Goal: Information Seeking & Learning: Learn about a topic

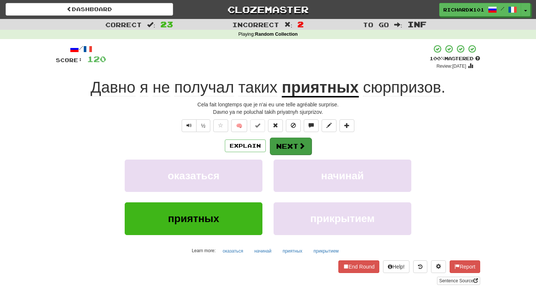
click at [299, 144] on span at bounding box center [302, 146] width 7 height 7
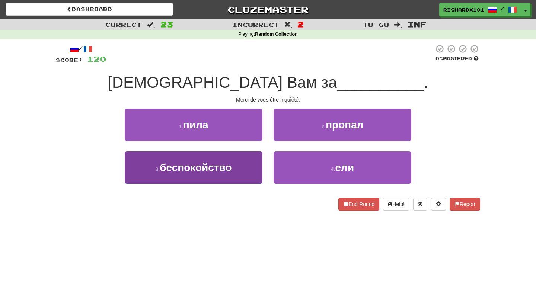
click at [248, 165] on button "3 . беспокойство" at bounding box center [194, 168] width 138 height 32
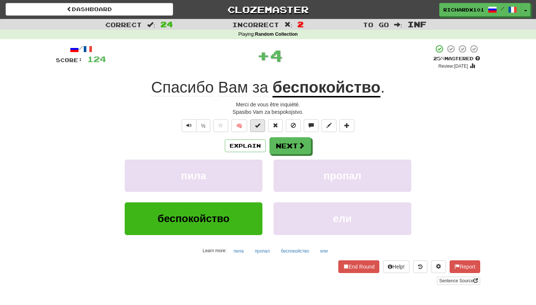
click at [260, 127] on span at bounding box center [257, 125] width 5 height 5
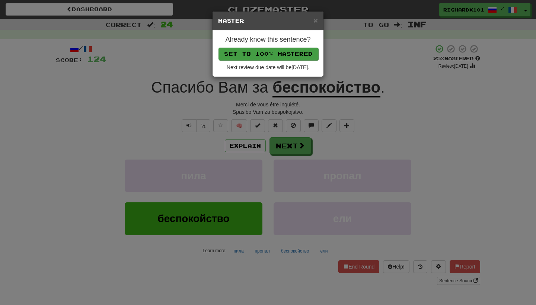
click at [294, 50] on button "Set to 100% Mastered" at bounding box center [269, 54] width 100 height 13
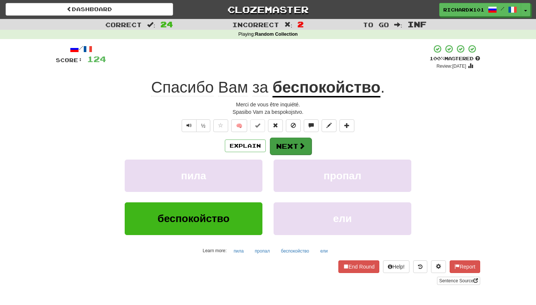
click at [289, 150] on button "Next" at bounding box center [291, 146] width 42 height 17
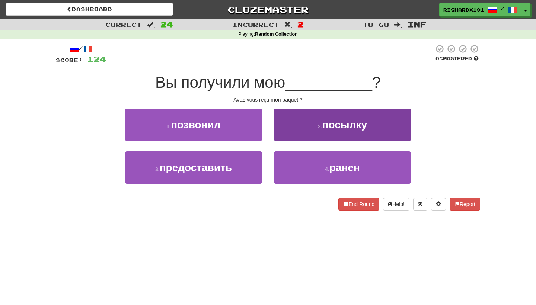
click at [301, 128] on button "2 . посылку" at bounding box center [343, 125] width 138 height 32
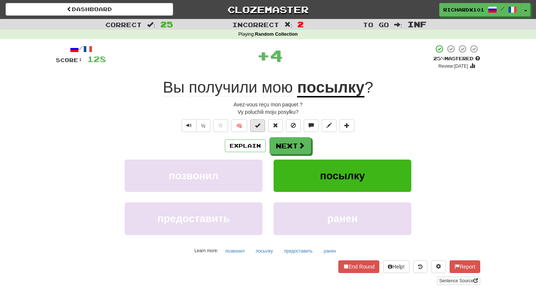
click at [258, 128] on button at bounding box center [257, 126] width 15 height 13
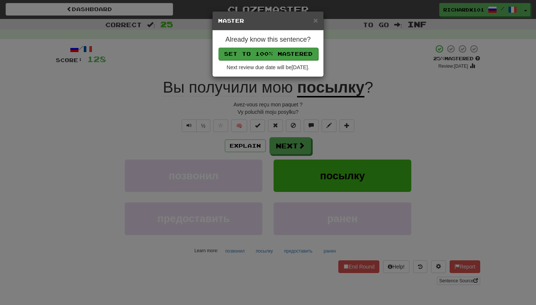
click at [281, 51] on button "Set to 100% Mastered" at bounding box center [269, 54] width 100 height 13
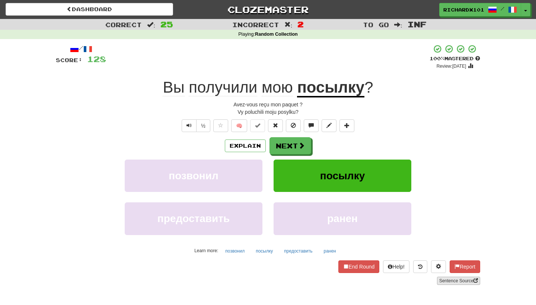
click at [446, 280] on link "Sentence Source" at bounding box center [458, 281] width 43 height 8
click at [348, 129] on button at bounding box center [347, 126] width 15 height 13
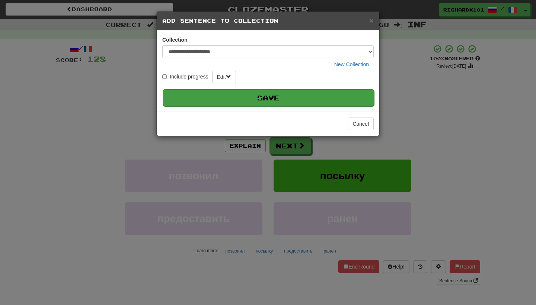
click at [336, 100] on button "Save" at bounding box center [269, 97] width 212 height 17
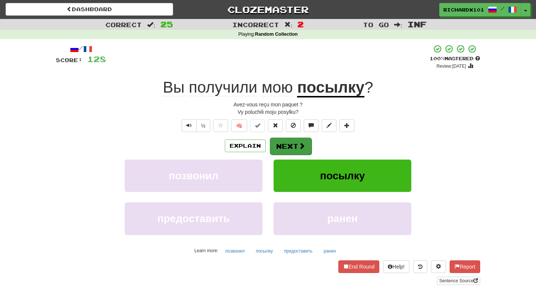
click at [297, 144] on button "Next" at bounding box center [291, 146] width 42 height 17
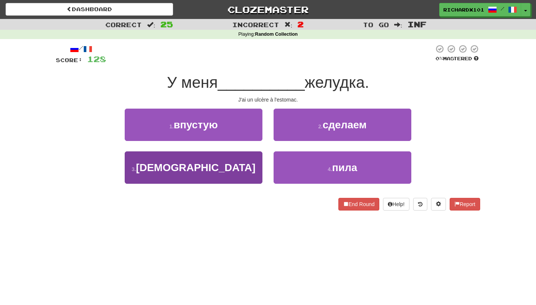
click at [253, 167] on button "3 . язва" at bounding box center [194, 168] width 138 height 32
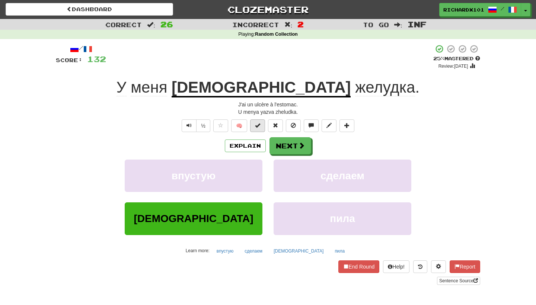
click at [262, 126] on button at bounding box center [257, 126] width 15 height 13
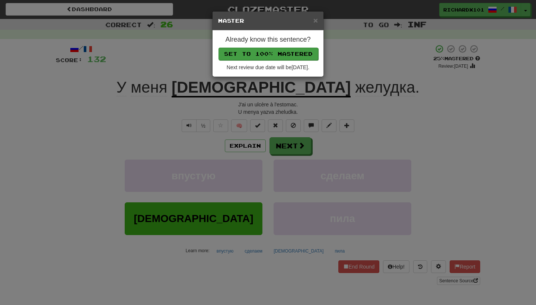
click at [295, 50] on button "Set to 100% Mastered" at bounding box center [269, 54] width 100 height 13
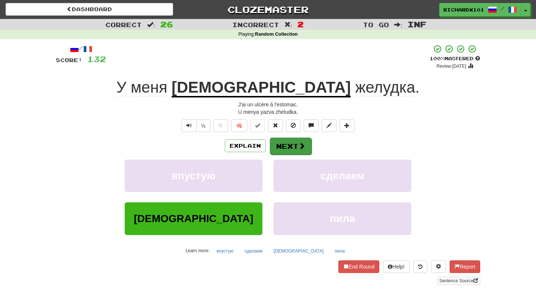
click at [289, 145] on button "Next" at bounding box center [291, 146] width 42 height 17
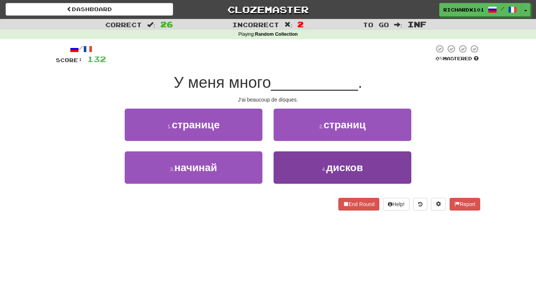
click at [288, 166] on button "4 . дисков" at bounding box center [343, 168] width 138 height 32
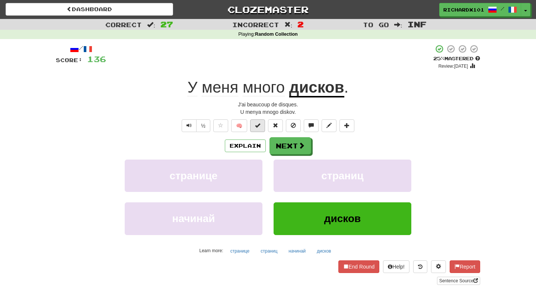
click at [260, 126] on span at bounding box center [257, 125] width 5 height 5
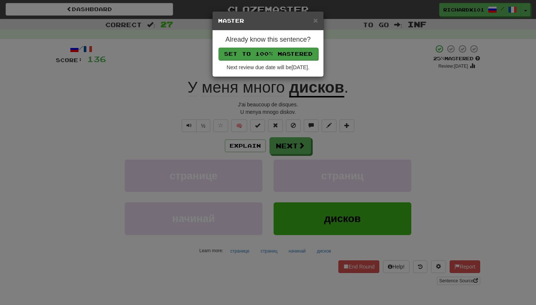
click at [286, 53] on button "Set to 100% Mastered" at bounding box center [269, 54] width 100 height 13
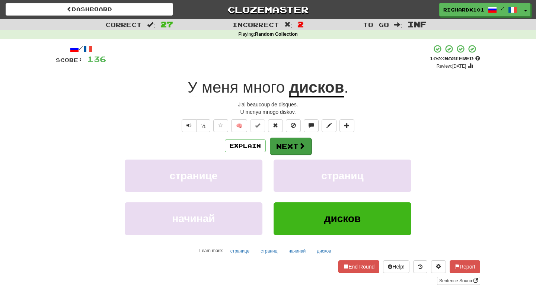
click at [294, 143] on button "Next" at bounding box center [291, 146] width 42 height 17
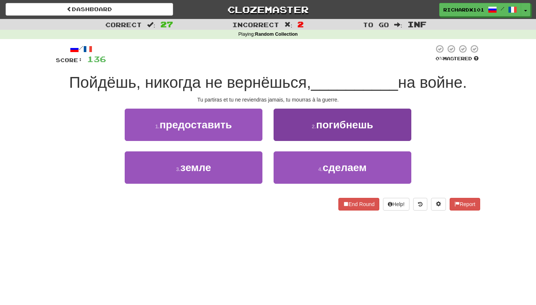
click at [307, 126] on button "2 . погибнешь" at bounding box center [343, 125] width 138 height 32
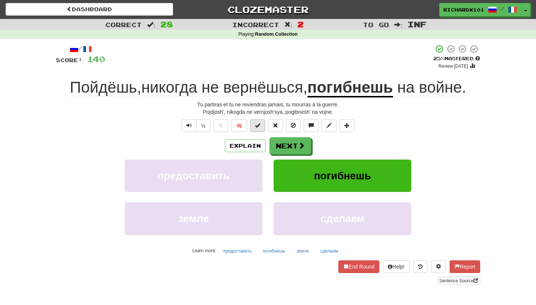
click at [263, 124] on button at bounding box center [257, 126] width 15 height 13
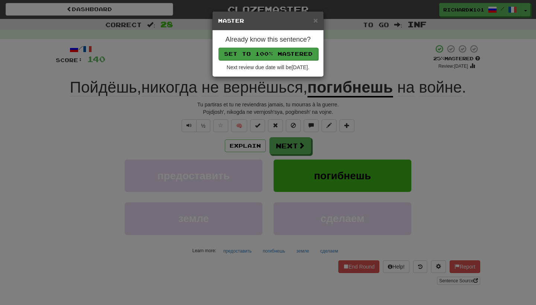
click at [295, 52] on button "Set to 100% Mastered" at bounding box center [269, 54] width 100 height 13
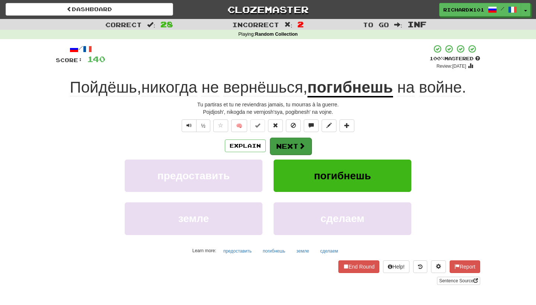
click at [286, 141] on button "Next" at bounding box center [291, 146] width 42 height 17
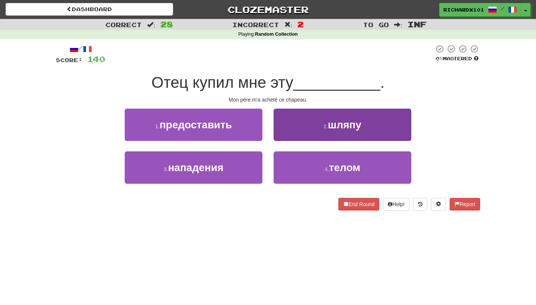
click at [297, 127] on button "2 . шляпу" at bounding box center [343, 125] width 138 height 32
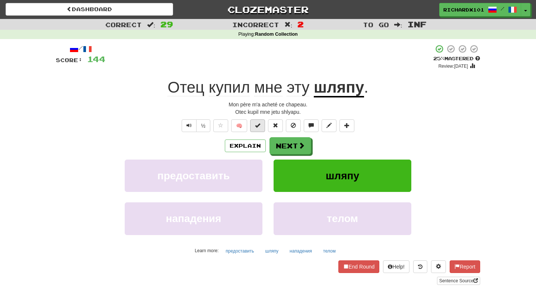
click at [261, 124] on button at bounding box center [257, 126] width 15 height 13
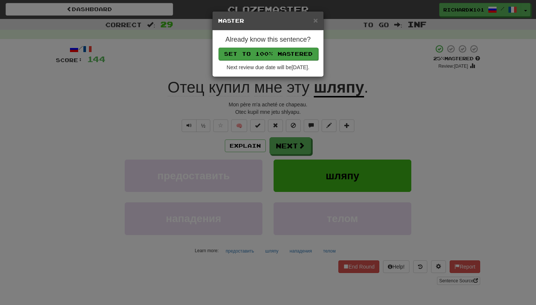
click at [286, 50] on button "Set to 100% Mastered" at bounding box center [269, 54] width 100 height 13
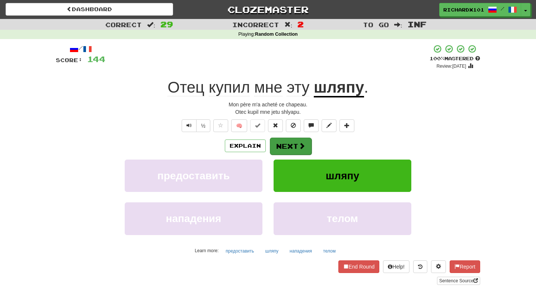
click at [287, 140] on button "Next" at bounding box center [291, 146] width 42 height 17
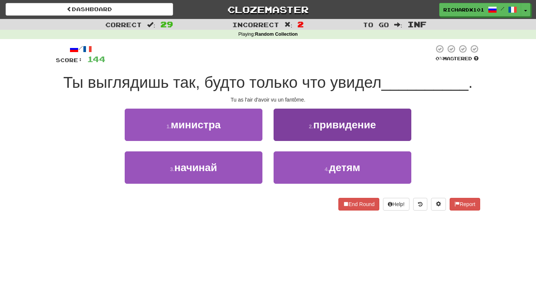
click at [295, 130] on button "2 . привидение" at bounding box center [343, 125] width 138 height 32
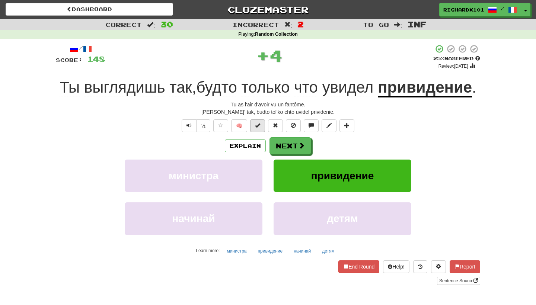
click at [261, 132] on button at bounding box center [257, 126] width 15 height 13
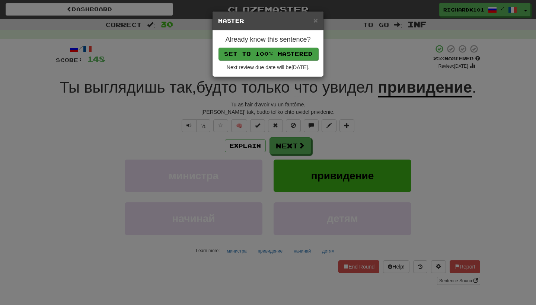
click at [296, 56] on button "Set to 100% Mastered" at bounding box center [269, 54] width 100 height 13
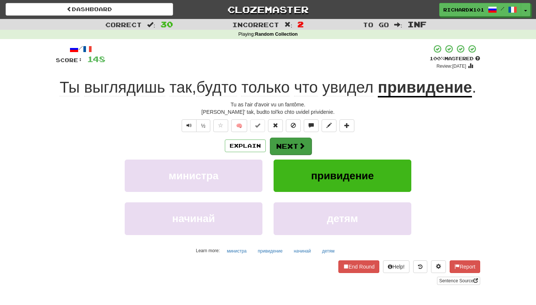
click at [285, 155] on button "Next" at bounding box center [291, 146] width 42 height 17
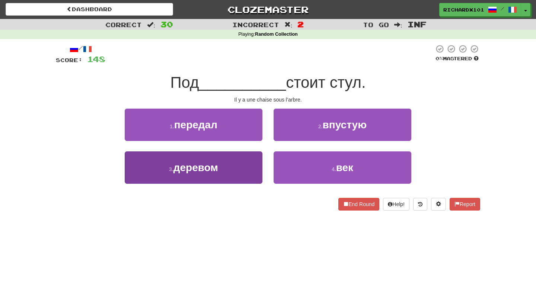
click at [243, 177] on button "3 . деревом" at bounding box center [194, 168] width 138 height 32
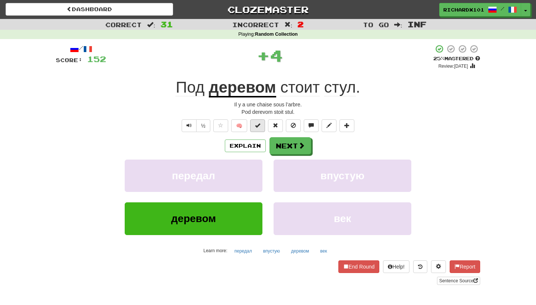
click at [258, 120] on button at bounding box center [257, 126] width 15 height 13
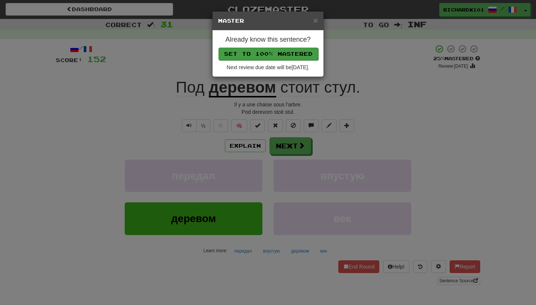
click at [285, 51] on button "Set to 100% Mastered" at bounding box center [269, 54] width 100 height 13
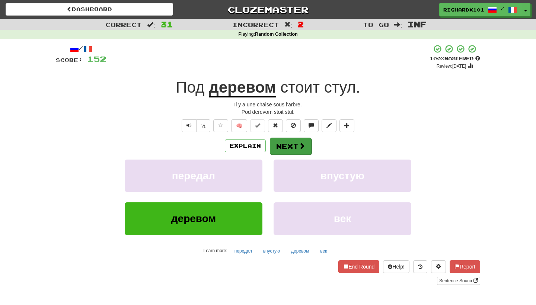
click at [286, 143] on button "Next" at bounding box center [291, 146] width 42 height 17
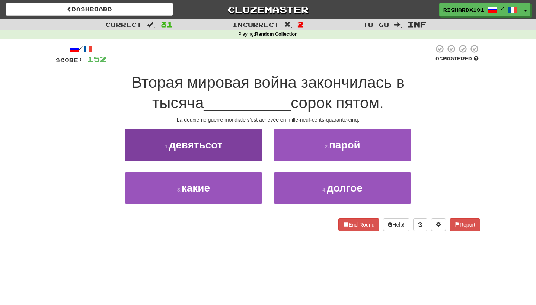
click at [246, 152] on button "1 . девятьсот" at bounding box center [194, 145] width 138 height 32
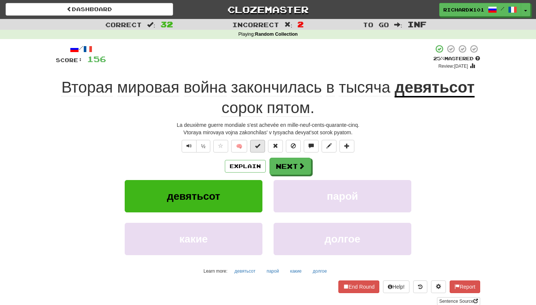
click at [256, 145] on span at bounding box center [257, 145] width 5 height 5
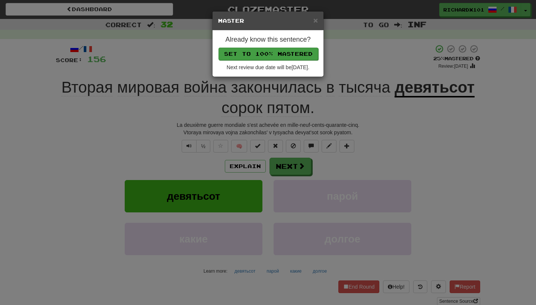
click at [291, 51] on button "Set to 100% Mastered" at bounding box center [269, 54] width 100 height 13
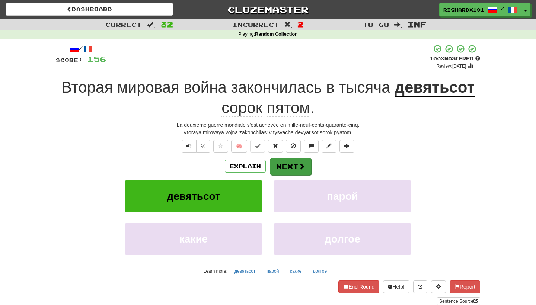
click at [288, 164] on button "Next" at bounding box center [291, 166] width 42 height 17
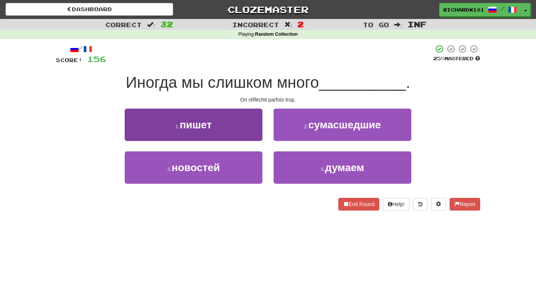
click at [255, 133] on button "1 . пишет" at bounding box center [194, 125] width 138 height 32
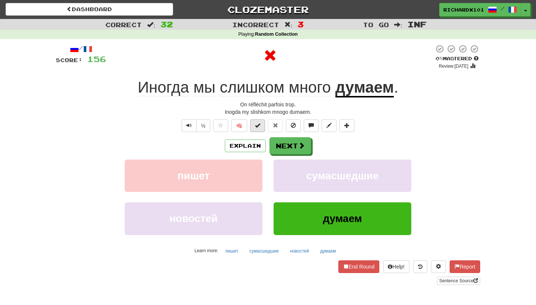
click at [260, 125] on span at bounding box center [257, 125] width 5 height 5
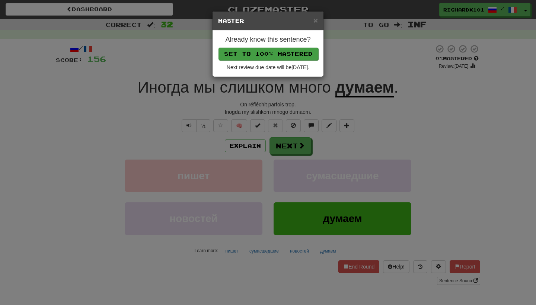
click at [284, 51] on button "Set to 100% Mastered" at bounding box center [269, 54] width 100 height 13
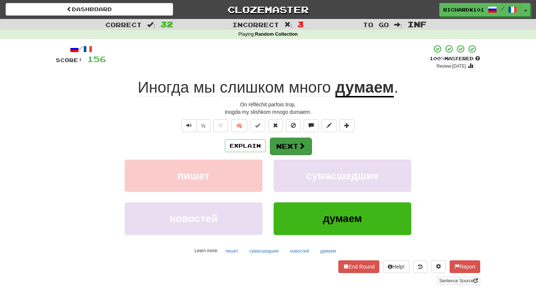
click at [279, 145] on button "Next" at bounding box center [291, 146] width 42 height 17
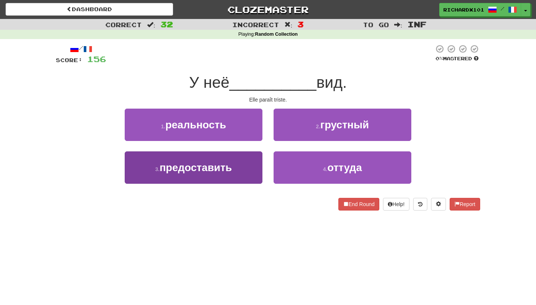
click at [253, 169] on button "3 . предоставить" at bounding box center [194, 168] width 138 height 32
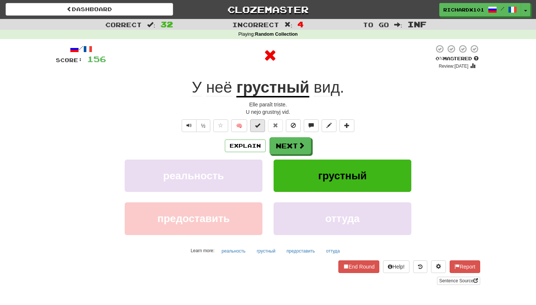
click at [262, 125] on button at bounding box center [257, 126] width 15 height 13
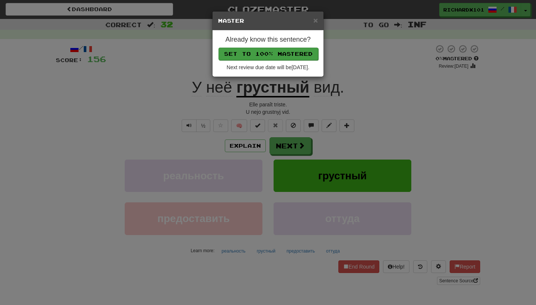
click at [291, 52] on button "Set to 100% Mastered" at bounding box center [269, 54] width 100 height 13
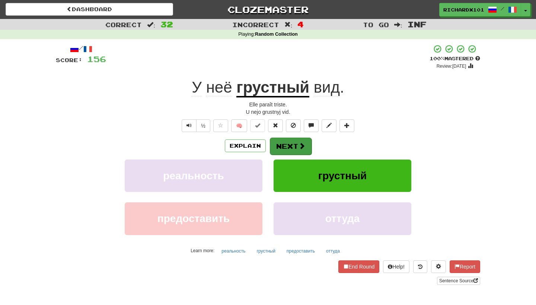
click at [287, 142] on button "Next" at bounding box center [291, 146] width 42 height 17
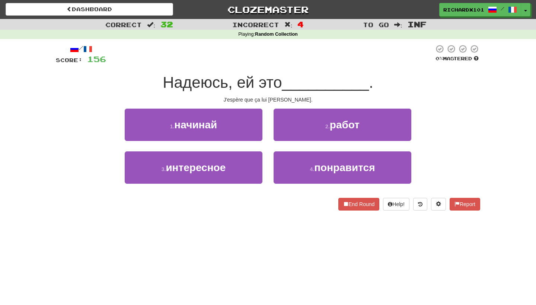
click at [243, 186] on div "3 . интересное" at bounding box center [193, 173] width 149 height 43
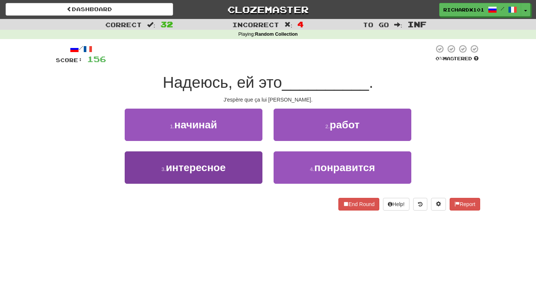
click at [249, 174] on button "3 . интересное" at bounding box center [194, 168] width 138 height 32
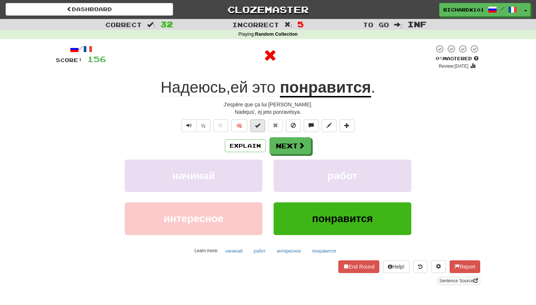
click at [262, 128] on button at bounding box center [257, 126] width 15 height 13
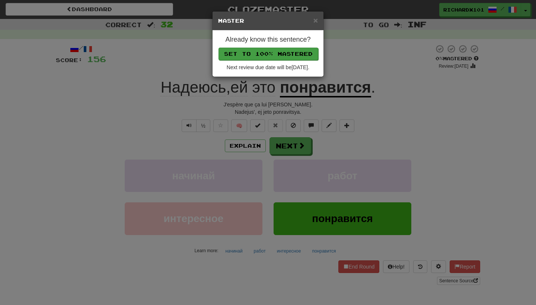
click at [293, 56] on button "Set to 100% Mastered" at bounding box center [269, 54] width 100 height 13
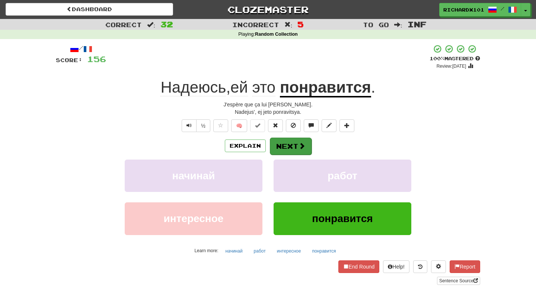
click at [282, 145] on button "Next" at bounding box center [291, 146] width 42 height 17
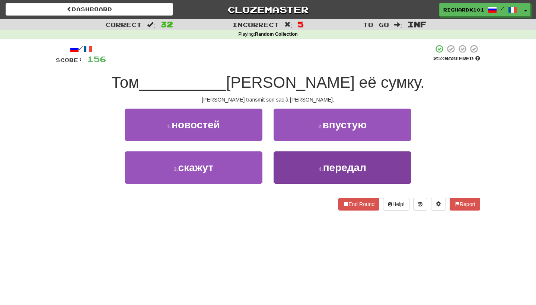
click at [294, 173] on button "4 . передал" at bounding box center [343, 168] width 138 height 32
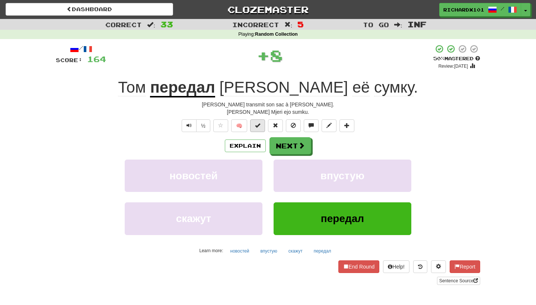
click at [262, 125] on button at bounding box center [257, 126] width 15 height 13
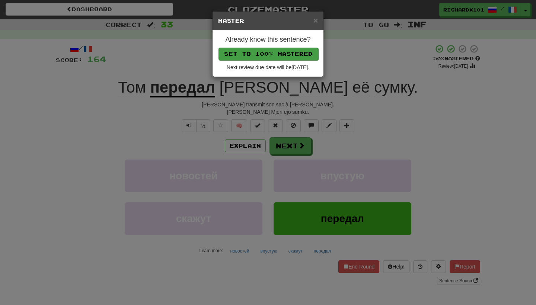
click at [287, 54] on button "Set to 100% Mastered" at bounding box center [269, 54] width 100 height 13
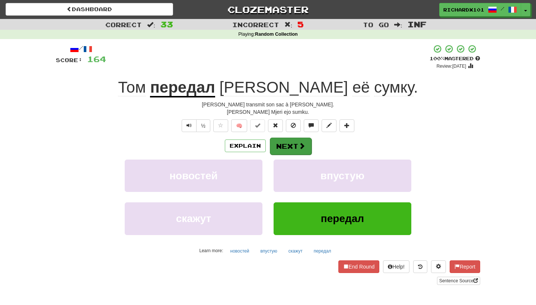
click at [288, 142] on button "Next" at bounding box center [291, 146] width 42 height 17
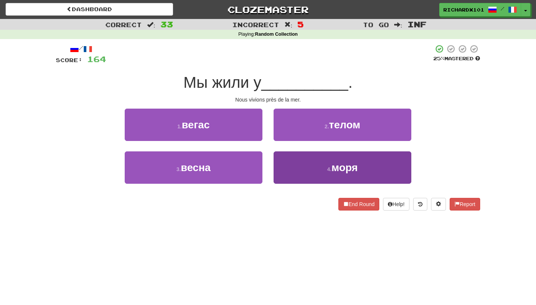
click at [297, 162] on button "4 . моря" at bounding box center [343, 168] width 138 height 32
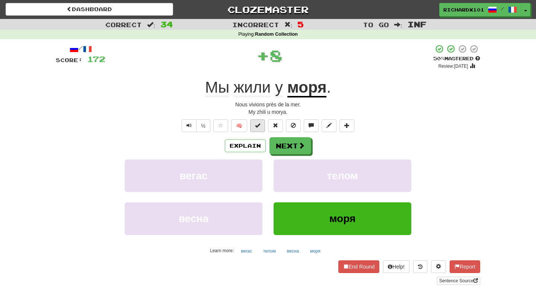
click at [260, 125] on span at bounding box center [257, 125] width 5 height 5
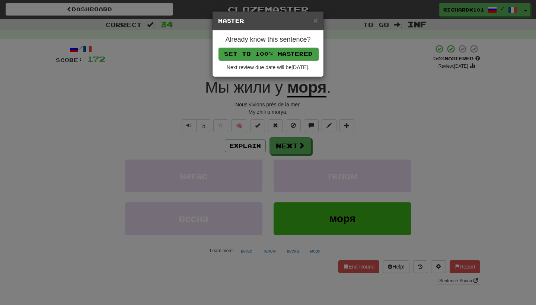
click at [294, 54] on button "Set to 100% Mastered" at bounding box center [269, 54] width 100 height 13
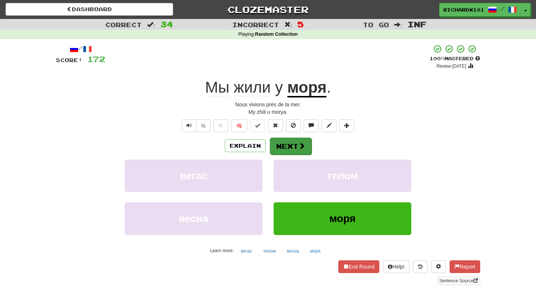
click at [296, 143] on button "Next" at bounding box center [291, 146] width 42 height 17
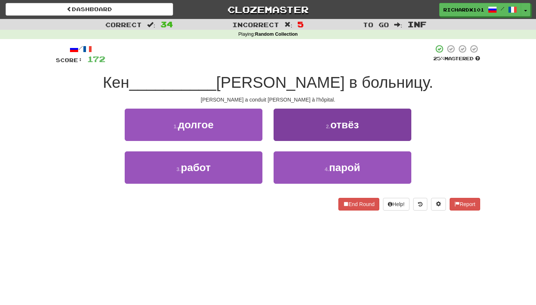
click at [306, 131] on button "2 . отвёз" at bounding box center [343, 125] width 138 height 32
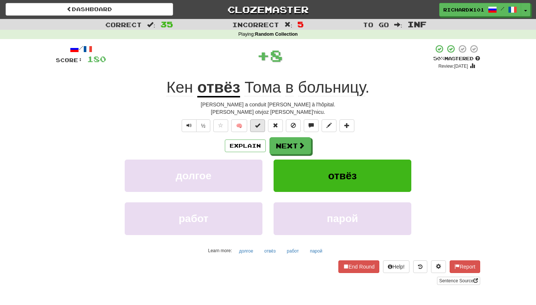
click at [259, 124] on span at bounding box center [257, 125] width 5 height 5
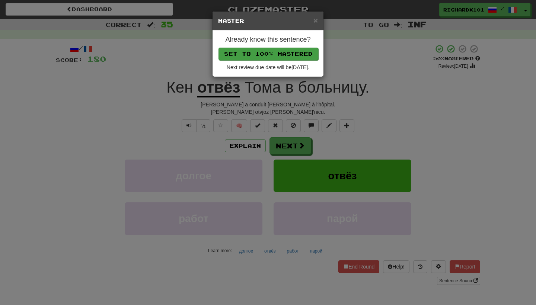
click at [292, 52] on button "Set to 100% Mastered" at bounding box center [269, 54] width 100 height 13
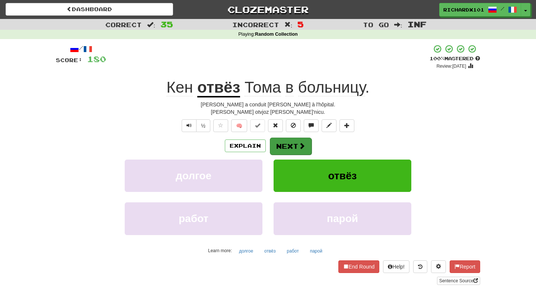
click at [292, 145] on button "Next" at bounding box center [291, 146] width 42 height 17
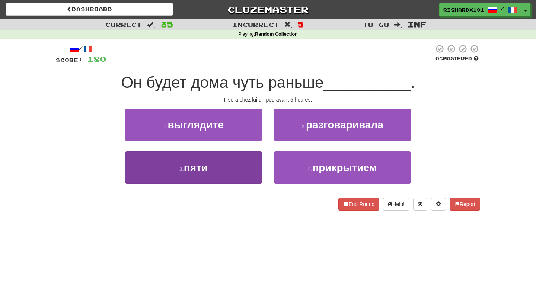
click at [238, 162] on button "3 . пяти" at bounding box center [194, 168] width 138 height 32
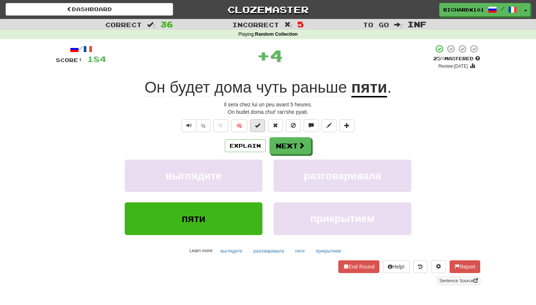
click at [262, 128] on button at bounding box center [257, 126] width 15 height 13
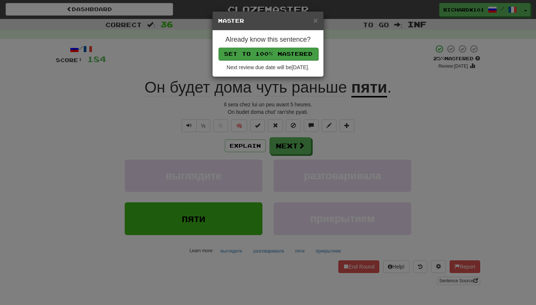
click at [294, 57] on button "Set to 100% Mastered" at bounding box center [269, 54] width 100 height 13
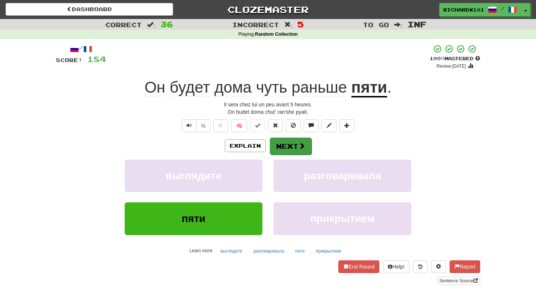
click at [288, 140] on button "Next" at bounding box center [291, 146] width 42 height 17
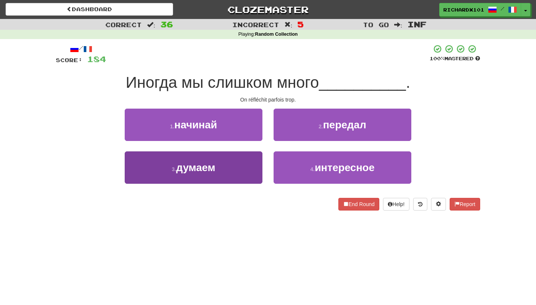
click at [254, 167] on button "3 . думаем" at bounding box center [194, 168] width 138 height 32
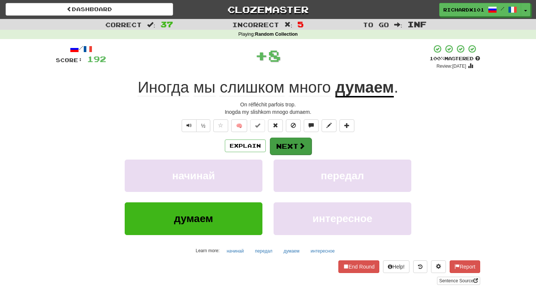
click at [280, 142] on button "Next" at bounding box center [291, 146] width 42 height 17
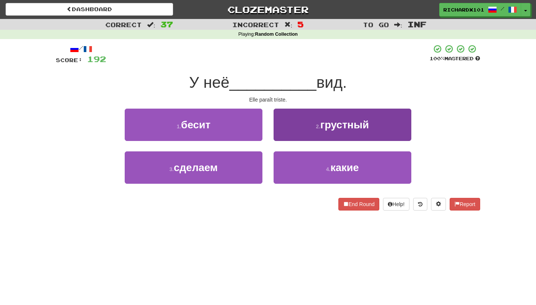
click at [292, 126] on button "2 . грустный" at bounding box center [343, 125] width 138 height 32
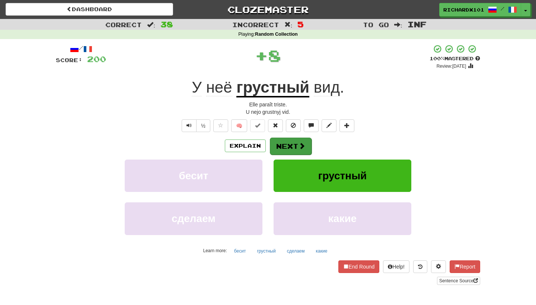
click at [290, 140] on button "Next" at bounding box center [291, 146] width 42 height 17
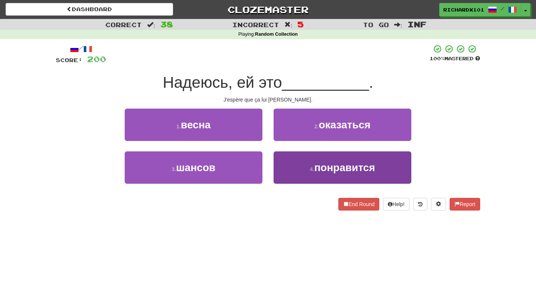
click at [292, 161] on button "4 . понравится" at bounding box center [343, 168] width 138 height 32
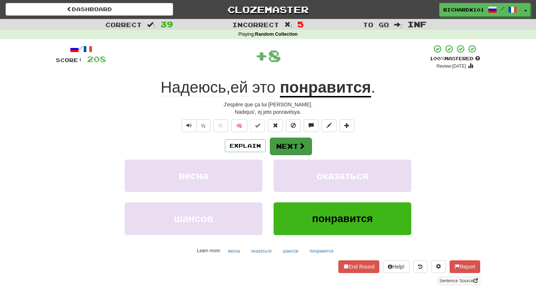
click at [293, 146] on button "Next" at bounding box center [291, 146] width 42 height 17
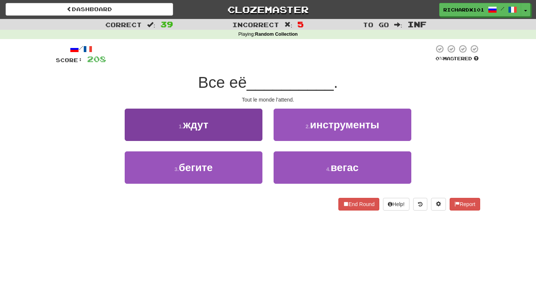
click at [252, 132] on button "1 . ждут" at bounding box center [194, 125] width 138 height 32
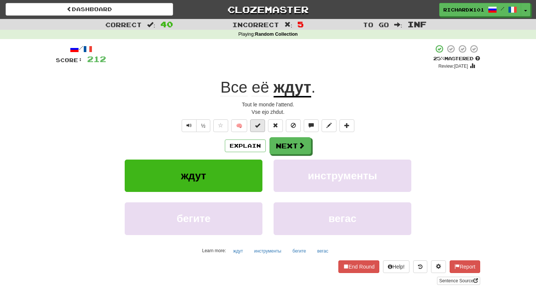
click at [260, 127] on span at bounding box center [257, 125] width 5 height 5
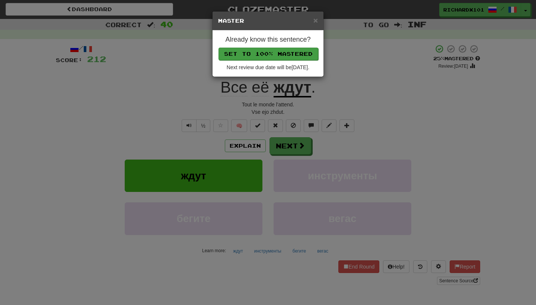
click at [290, 53] on button "Set to 100% Mastered" at bounding box center [269, 54] width 100 height 13
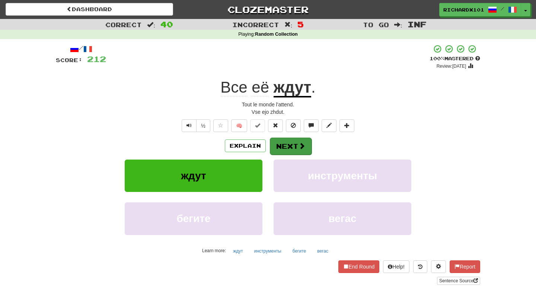
click at [288, 149] on button "Next" at bounding box center [291, 146] width 42 height 17
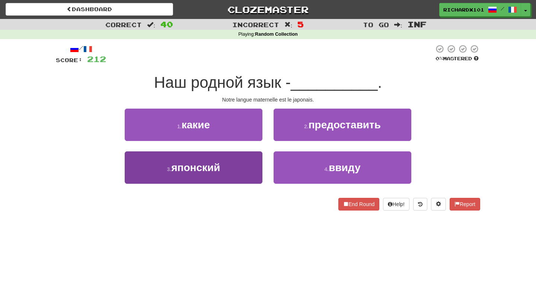
click at [253, 174] on button "3 . японский" at bounding box center [194, 168] width 138 height 32
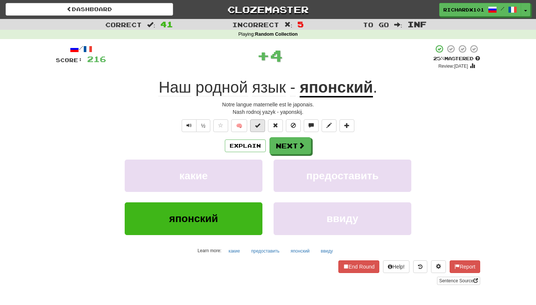
click at [259, 123] on span at bounding box center [257, 125] width 5 height 5
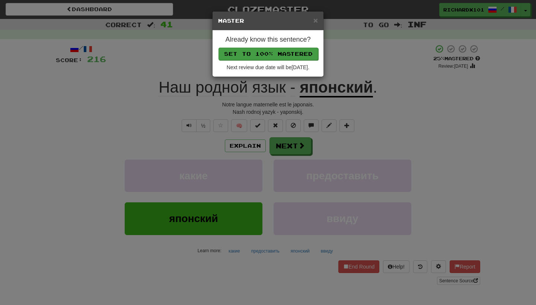
click at [283, 56] on button "Set to 100% Mastered" at bounding box center [269, 54] width 100 height 13
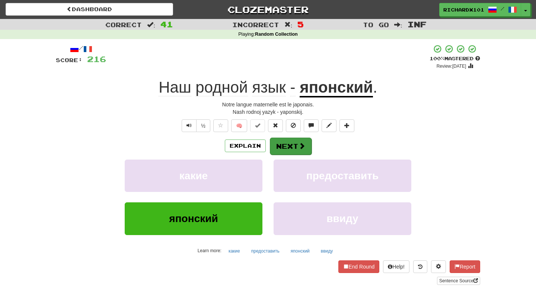
click at [285, 141] on button "Next" at bounding box center [291, 146] width 42 height 17
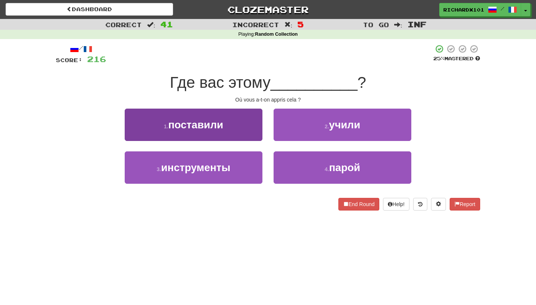
click at [251, 117] on button "1 . поставили" at bounding box center [194, 125] width 138 height 32
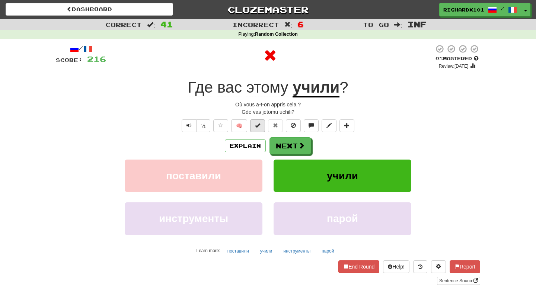
click at [259, 126] on span at bounding box center [257, 125] width 5 height 5
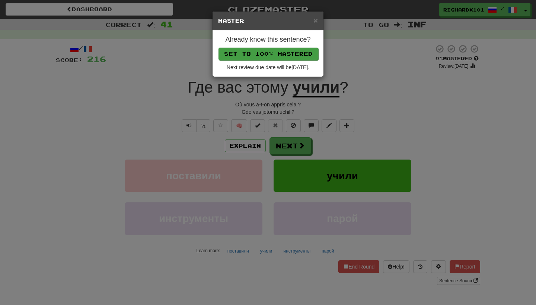
click at [281, 53] on button "Set to 100% Mastered" at bounding box center [269, 54] width 100 height 13
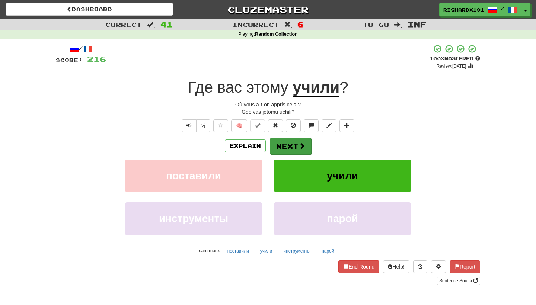
click at [295, 142] on button "Next" at bounding box center [291, 146] width 42 height 17
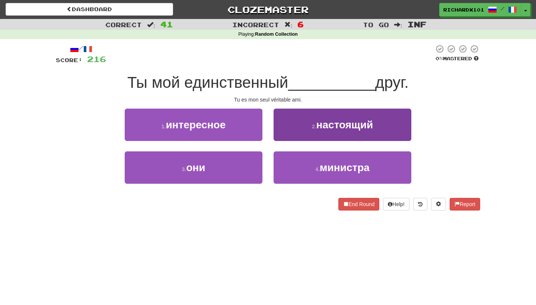
click at [308, 123] on button "2 . настоящий" at bounding box center [343, 125] width 138 height 32
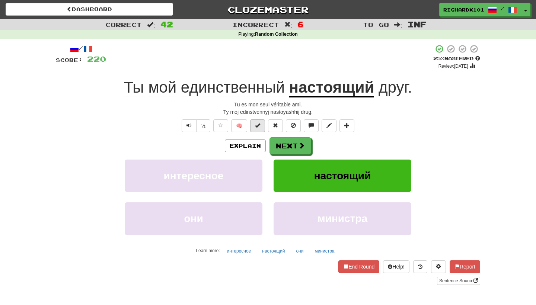
click at [262, 124] on button at bounding box center [257, 126] width 15 height 13
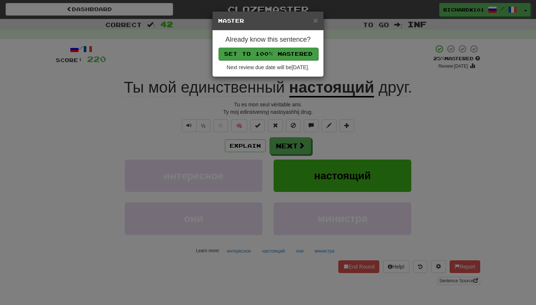
click at [301, 48] on button "Set to 100% Mastered" at bounding box center [269, 54] width 100 height 13
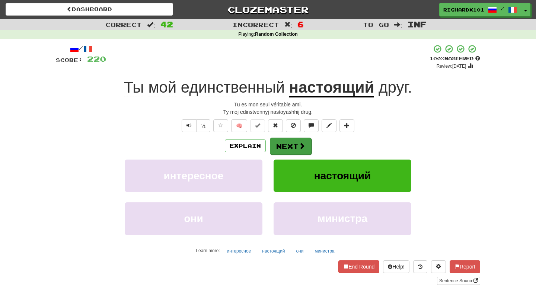
click at [301, 152] on button "Next" at bounding box center [291, 146] width 42 height 17
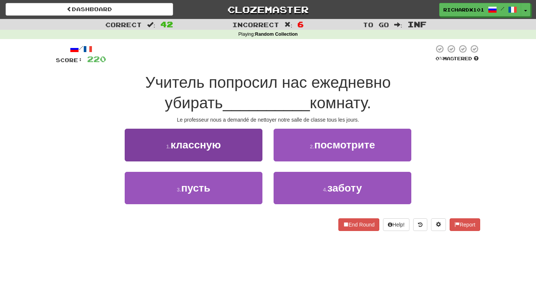
click at [241, 139] on button "1 . классную" at bounding box center [194, 145] width 138 height 32
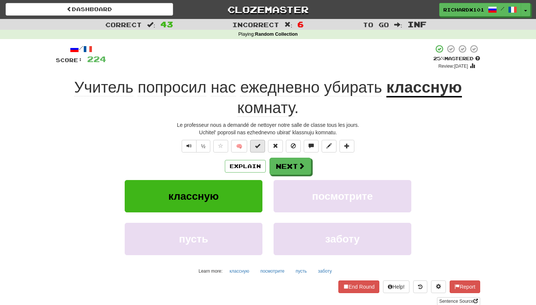
click at [259, 146] on span at bounding box center [257, 145] width 5 height 5
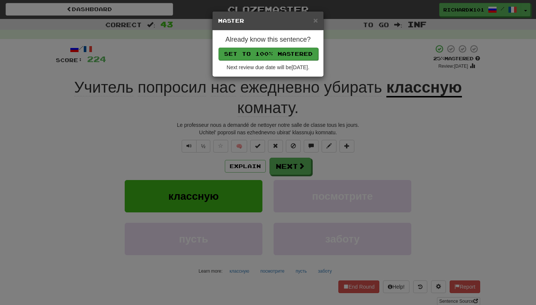
click at [301, 53] on button "Set to 100% Mastered" at bounding box center [269, 54] width 100 height 13
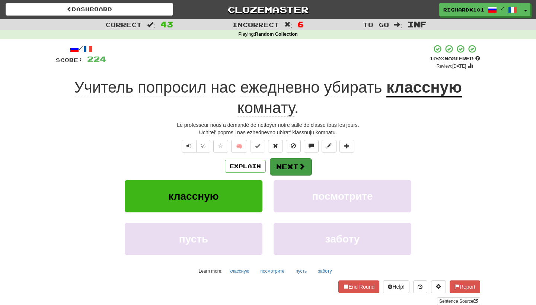
click at [301, 164] on span at bounding box center [302, 166] width 7 height 7
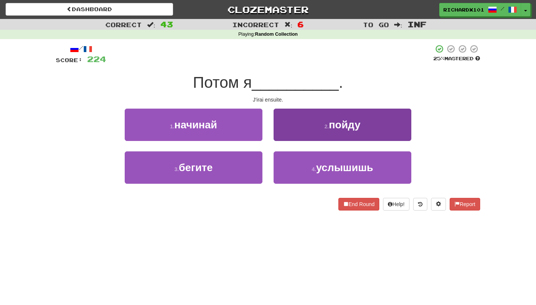
click at [311, 132] on button "2 . пойду" at bounding box center [343, 125] width 138 height 32
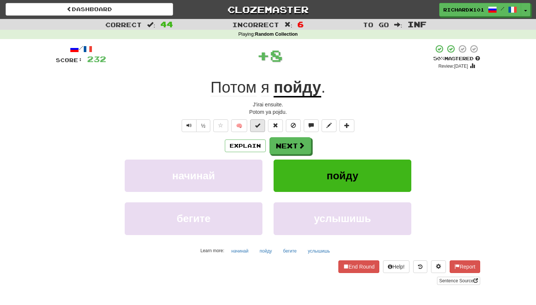
click at [263, 127] on button at bounding box center [257, 126] width 15 height 13
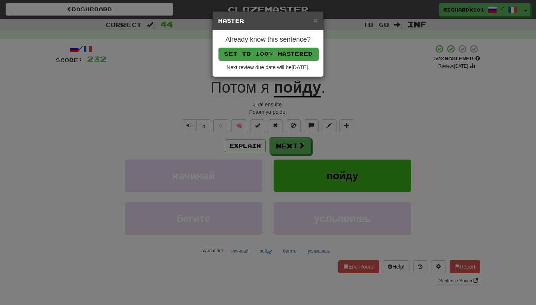
click at [298, 53] on button "Set to 100% Mastered" at bounding box center [269, 54] width 100 height 13
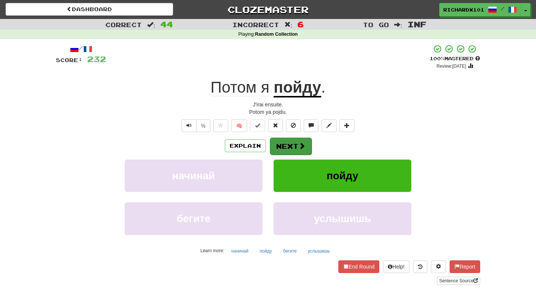
click at [295, 146] on button "Next" at bounding box center [291, 146] width 42 height 17
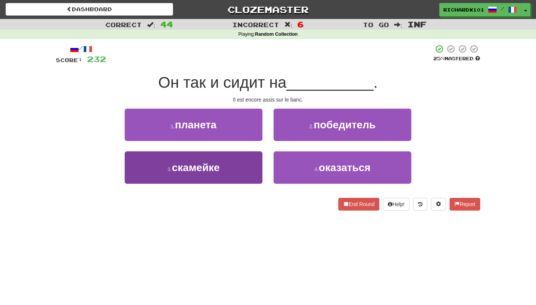
click at [247, 179] on button "3 . скамейке" at bounding box center [194, 168] width 138 height 32
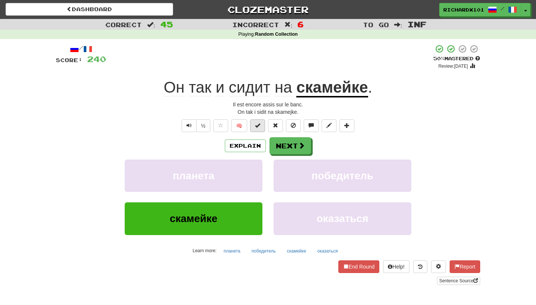
click at [262, 127] on button at bounding box center [257, 126] width 15 height 13
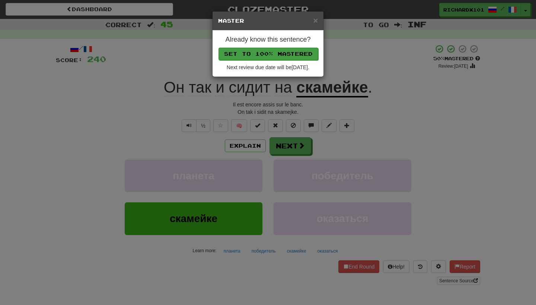
click at [297, 55] on button "Set to 100% Mastered" at bounding box center [269, 54] width 100 height 13
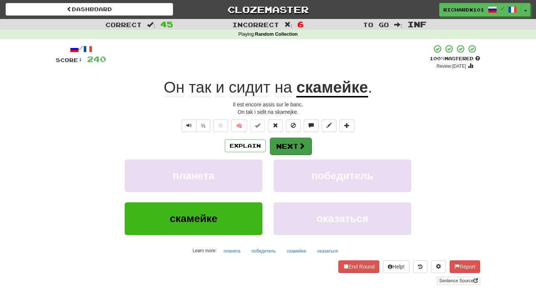
click at [285, 143] on button "Next" at bounding box center [291, 146] width 42 height 17
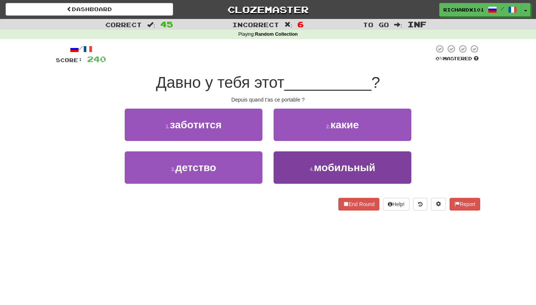
click at [292, 168] on button "4 . мобильный" at bounding box center [343, 168] width 138 height 32
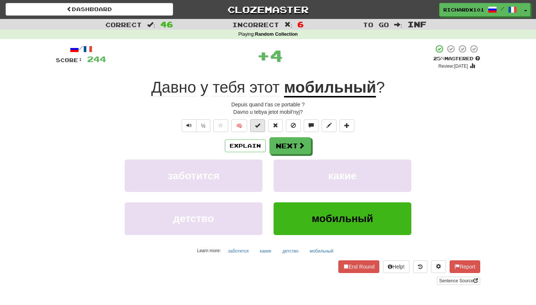
click at [265, 129] on button at bounding box center [257, 126] width 15 height 13
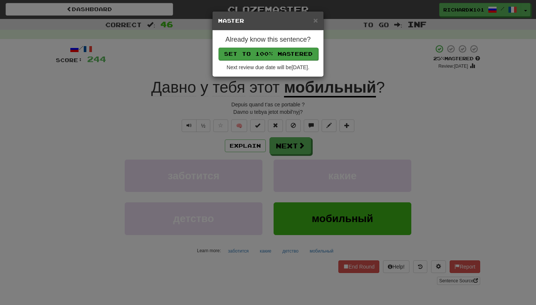
click at [293, 57] on button "Set to 100% Mastered" at bounding box center [269, 54] width 100 height 13
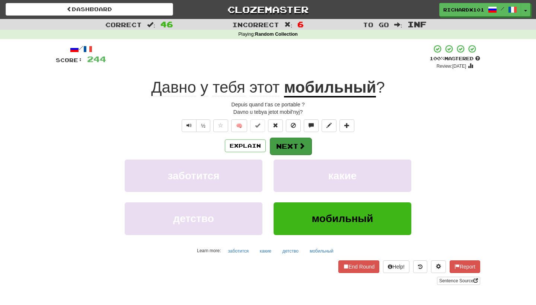
click at [296, 140] on button "Next" at bounding box center [291, 146] width 42 height 17
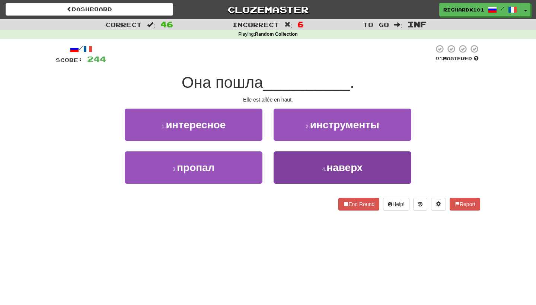
click at [307, 167] on button "4 . наверх" at bounding box center [343, 168] width 138 height 32
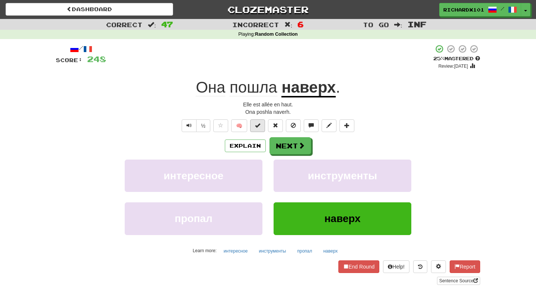
click at [262, 126] on button at bounding box center [257, 126] width 15 height 13
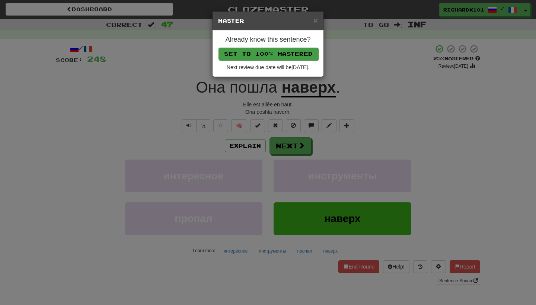
click at [275, 55] on button "Set to 100% Mastered" at bounding box center [269, 54] width 100 height 13
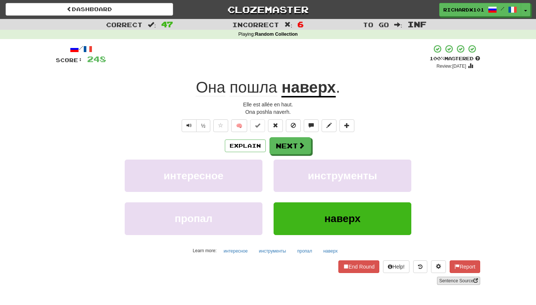
click at [453, 280] on link "Sentence Source" at bounding box center [458, 281] width 43 height 8
click at [305, 146] on button "Next" at bounding box center [291, 146] width 42 height 17
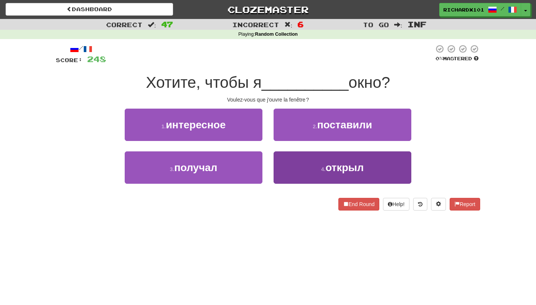
click at [311, 166] on button "4 . открыл" at bounding box center [343, 168] width 138 height 32
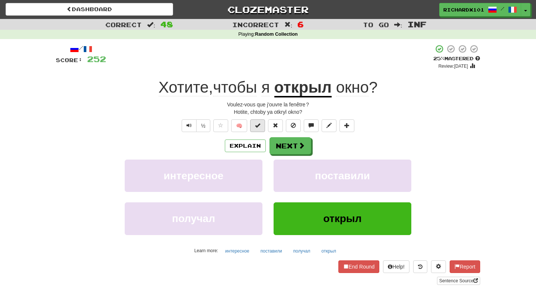
click at [263, 129] on button at bounding box center [257, 126] width 15 height 13
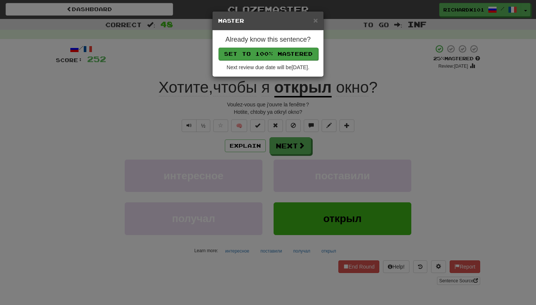
click at [291, 56] on button "Set to 100% Mastered" at bounding box center [269, 54] width 100 height 13
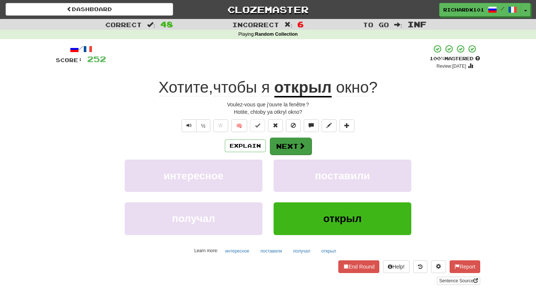
click at [282, 149] on button "Next" at bounding box center [291, 146] width 42 height 17
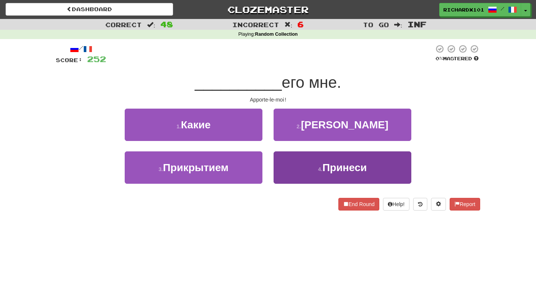
click at [288, 163] on button "4 . Принеси" at bounding box center [343, 168] width 138 height 32
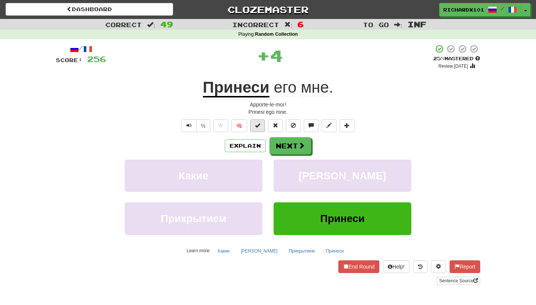
click at [263, 127] on button at bounding box center [257, 126] width 15 height 13
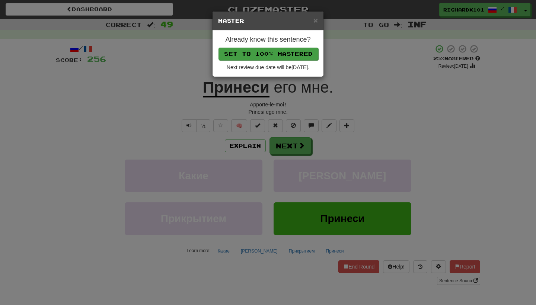
click at [286, 56] on button "Set to 100% Mastered" at bounding box center [269, 54] width 100 height 13
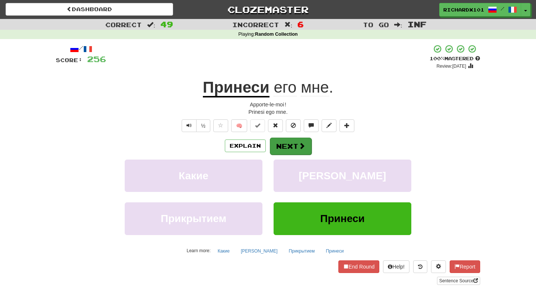
click at [288, 145] on button "Next" at bounding box center [291, 146] width 42 height 17
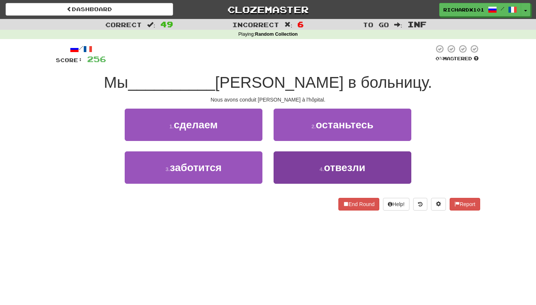
click at [291, 158] on button "4 . отвезли" at bounding box center [343, 168] width 138 height 32
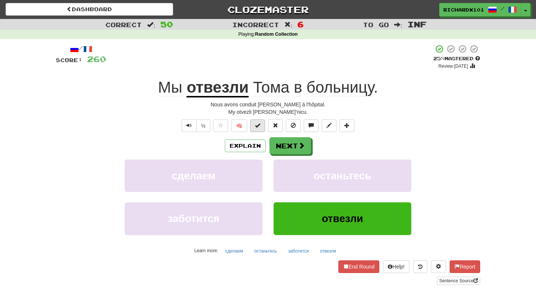
click at [259, 125] on span at bounding box center [257, 125] width 5 height 5
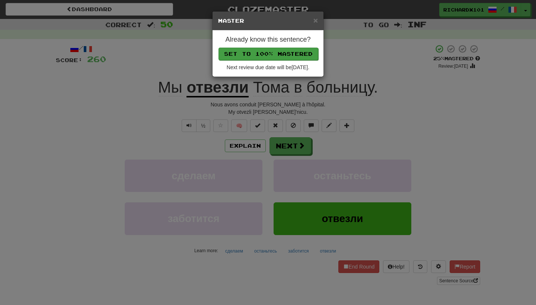
click at [288, 52] on button "Set to 100% Mastered" at bounding box center [269, 54] width 100 height 13
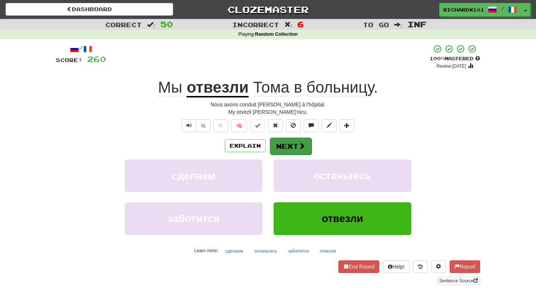
click at [291, 139] on button "Next" at bounding box center [291, 146] width 42 height 17
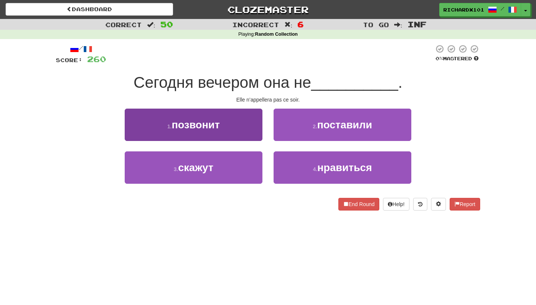
click at [249, 126] on button "1 . позвонит" at bounding box center [194, 125] width 138 height 32
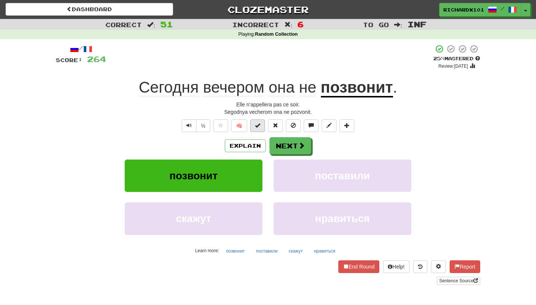
click at [259, 127] on span at bounding box center [257, 125] width 5 height 5
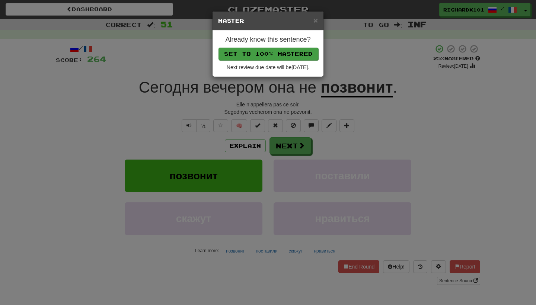
click at [282, 56] on button "Set to 100% Mastered" at bounding box center [269, 54] width 100 height 13
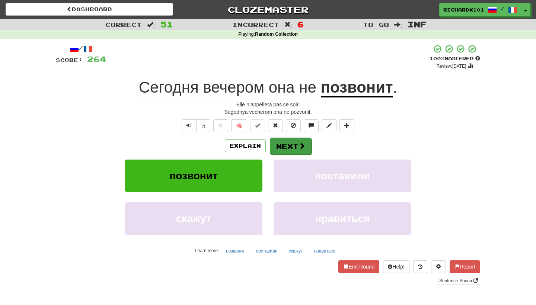
click at [292, 141] on button "Next" at bounding box center [291, 146] width 42 height 17
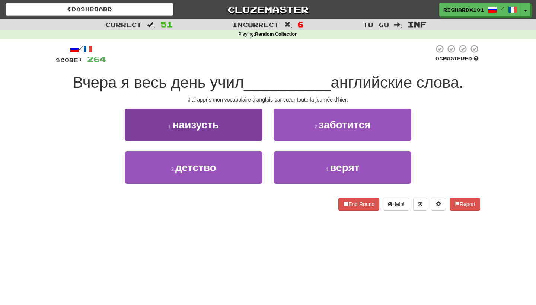
click at [248, 124] on button "1 . наизусть" at bounding box center [194, 125] width 138 height 32
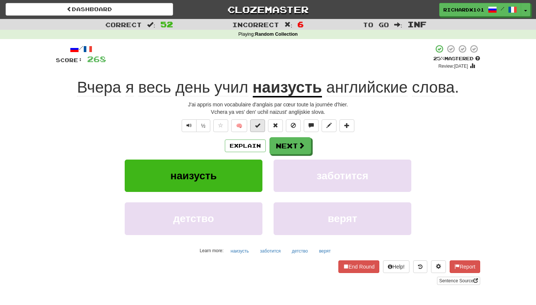
click at [260, 127] on span at bounding box center [257, 125] width 5 height 5
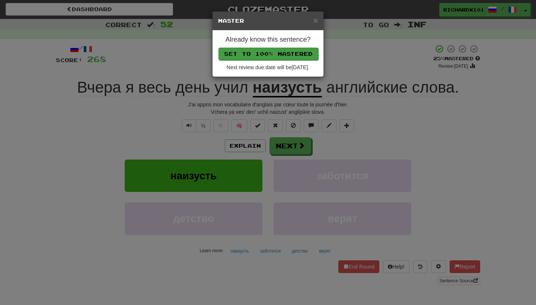
click at [280, 52] on button "Set to 100% Mastered" at bounding box center [269, 54] width 100 height 13
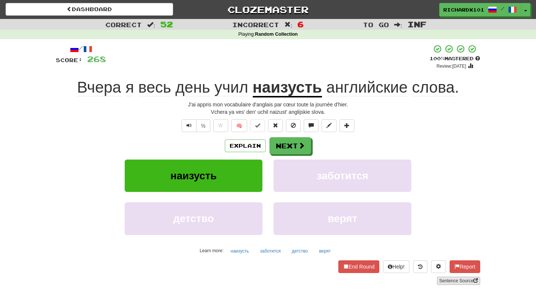
click at [446, 278] on link "Sentence Source" at bounding box center [458, 281] width 43 height 8
click at [355, 126] on button at bounding box center [347, 126] width 15 height 13
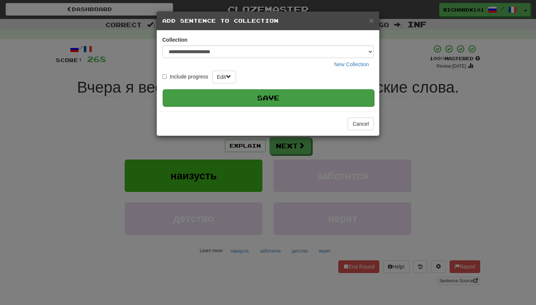
click at [349, 98] on button "Save" at bounding box center [269, 97] width 212 height 17
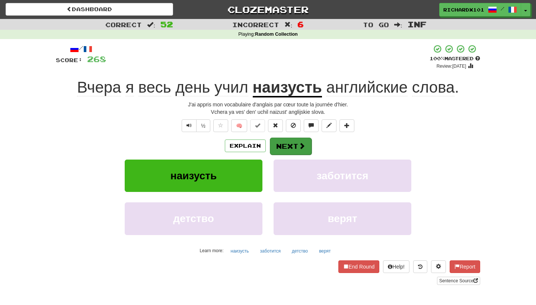
click at [299, 143] on span at bounding box center [302, 146] width 7 height 7
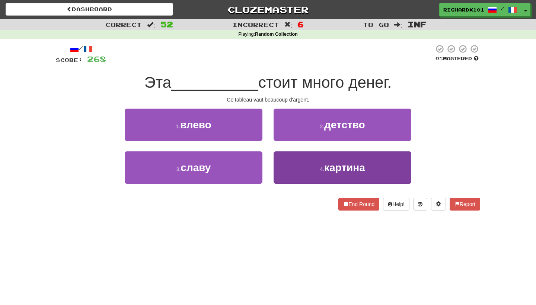
click at [308, 164] on button "4 . картина" at bounding box center [343, 168] width 138 height 32
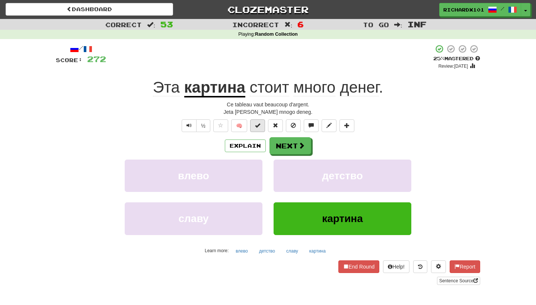
click at [260, 124] on span at bounding box center [257, 125] width 5 height 5
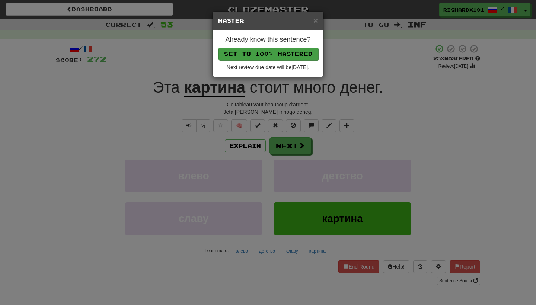
click at [289, 48] on button "Set to 100% Mastered" at bounding box center [269, 54] width 100 height 13
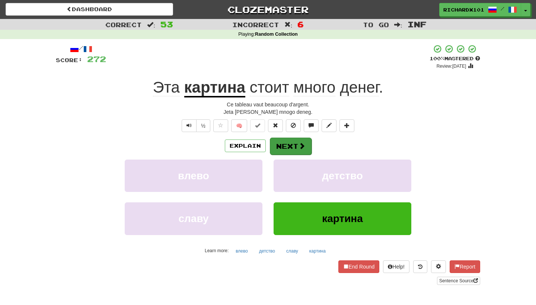
click at [291, 146] on button "Next" at bounding box center [291, 146] width 42 height 17
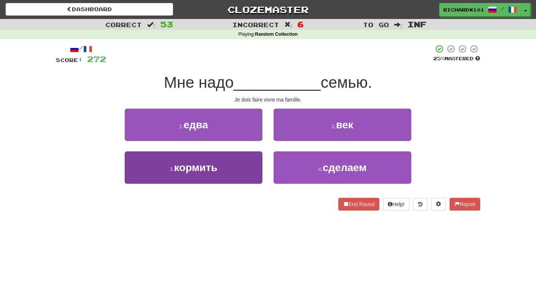
click at [253, 171] on button "3 . кормить" at bounding box center [194, 168] width 138 height 32
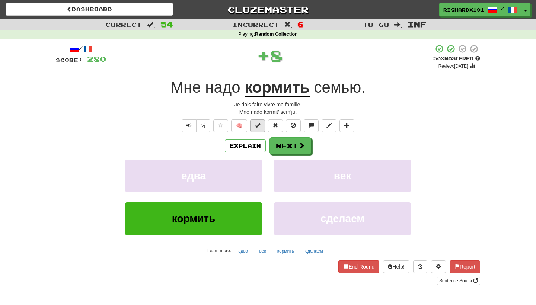
click at [261, 126] on button at bounding box center [257, 126] width 15 height 13
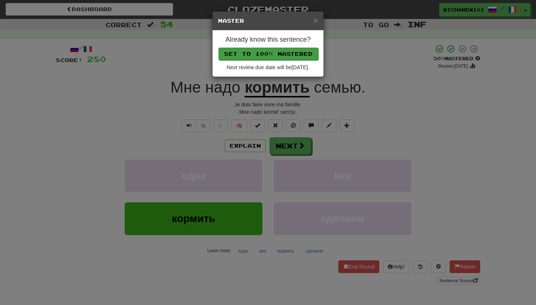
click at [291, 56] on button "Set to 100% Mastered" at bounding box center [269, 54] width 100 height 13
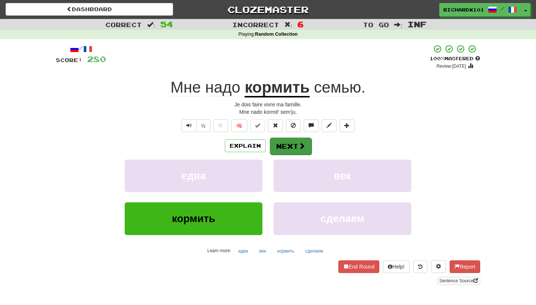
click at [292, 140] on button "Next" at bounding box center [291, 146] width 42 height 17
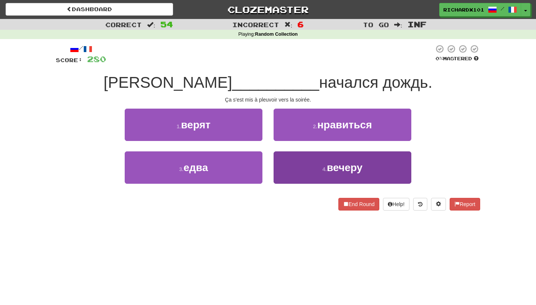
click at [296, 157] on button "4 . вечеру" at bounding box center [343, 168] width 138 height 32
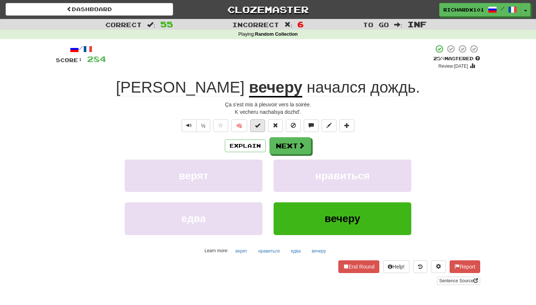
click at [257, 127] on span at bounding box center [257, 125] width 5 height 5
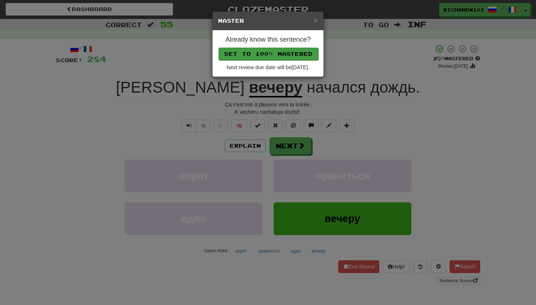
click at [284, 53] on button "Set to 100% Mastered" at bounding box center [269, 54] width 100 height 13
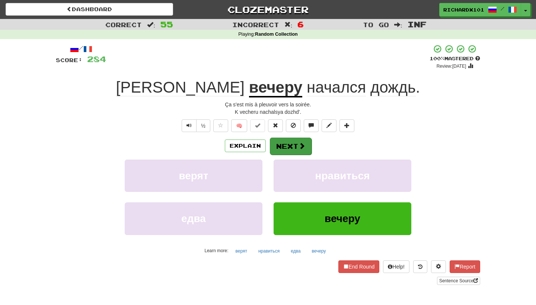
click at [289, 148] on button "Next" at bounding box center [291, 146] width 42 height 17
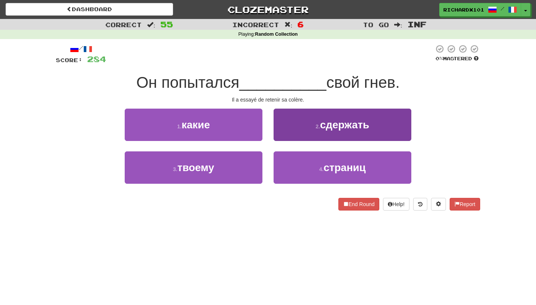
click at [308, 126] on button "2 . сдержать" at bounding box center [343, 125] width 138 height 32
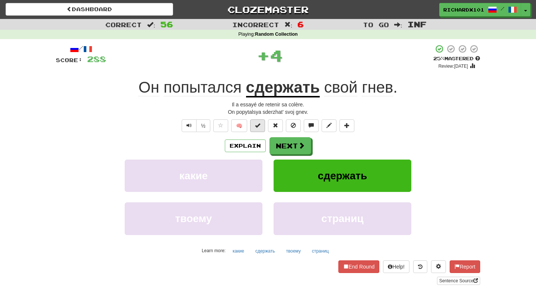
click at [264, 126] on button at bounding box center [257, 126] width 15 height 13
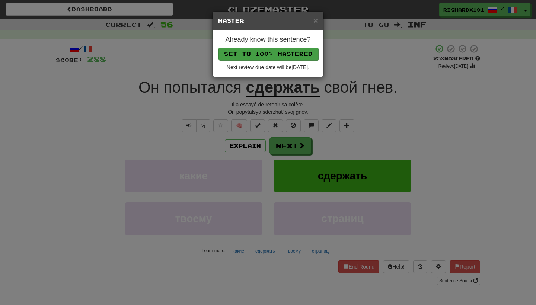
click at [298, 51] on button "Set to 100% Mastered" at bounding box center [269, 54] width 100 height 13
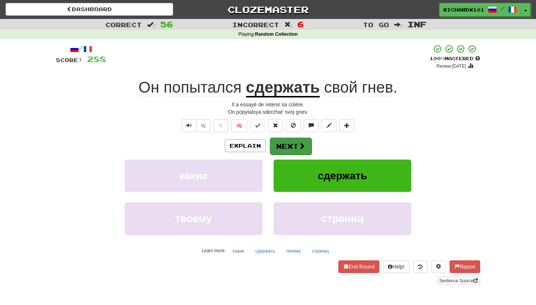
click at [301, 143] on span at bounding box center [302, 146] width 7 height 7
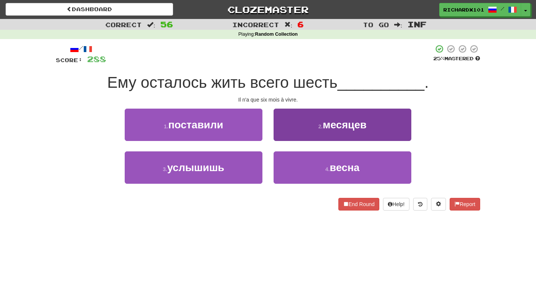
click at [322, 114] on button "2 . месяцев" at bounding box center [343, 125] width 138 height 32
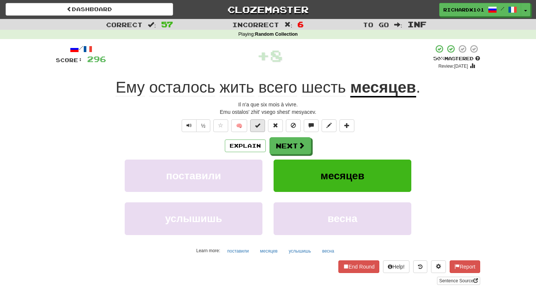
click at [260, 127] on span at bounding box center [257, 125] width 5 height 5
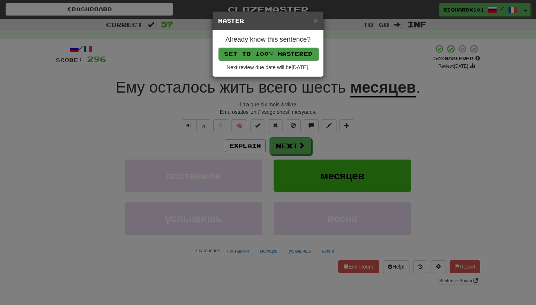
click at [294, 55] on button "Set to 100% Mastered" at bounding box center [269, 54] width 100 height 13
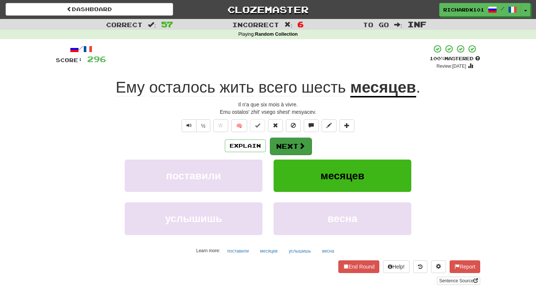
click at [292, 142] on button "Next" at bounding box center [291, 146] width 42 height 17
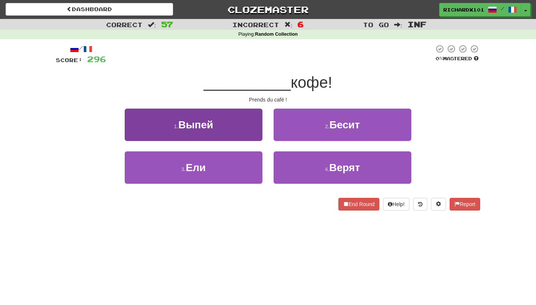
click at [228, 110] on button "1 . Выпей" at bounding box center [194, 125] width 138 height 32
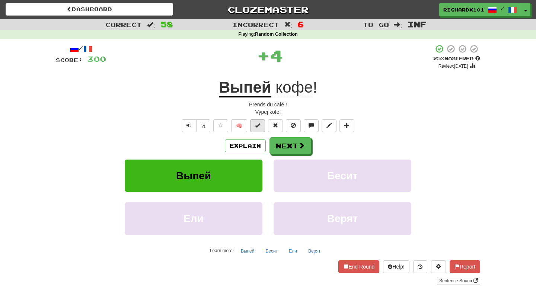
click at [257, 126] on span at bounding box center [257, 125] width 5 height 5
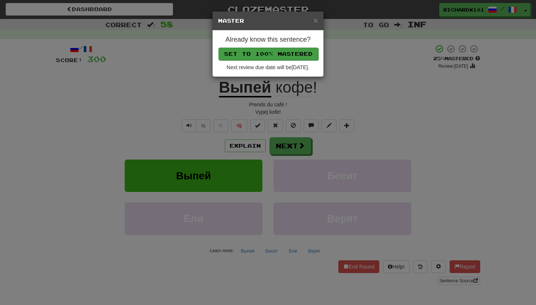
click at [277, 55] on button "Set to 100% Mastered" at bounding box center [269, 54] width 100 height 13
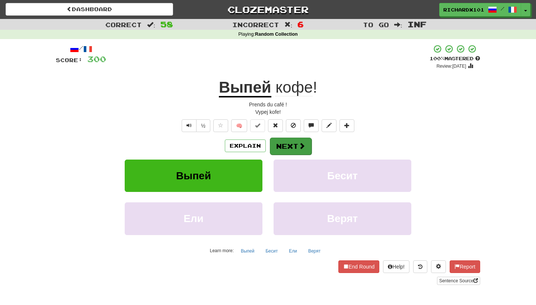
click at [295, 139] on button "Next" at bounding box center [291, 146] width 42 height 17
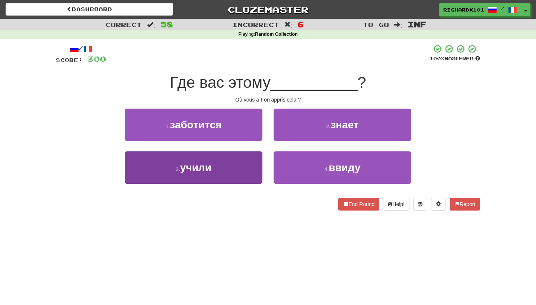
click at [251, 167] on button "3 . учили" at bounding box center [194, 168] width 138 height 32
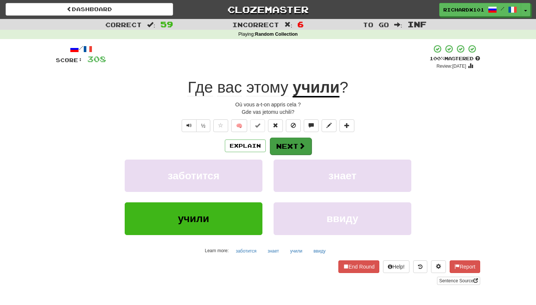
click at [288, 145] on button "Next" at bounding box center [291, 146] width 42 height 17
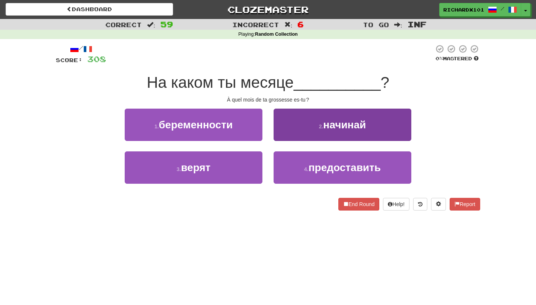
click at [303, 128] on button "2 . начинай" at bounding box center [343, 125] width 138 height 32
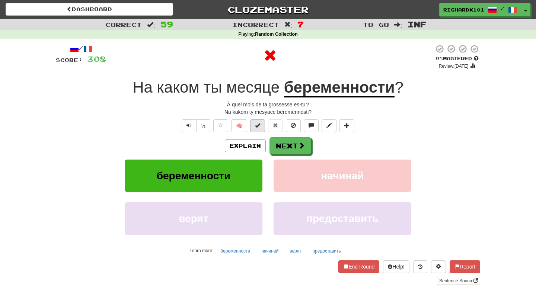
click at [260, 126] on span at bounding box center [257, 125] width 5 height 5
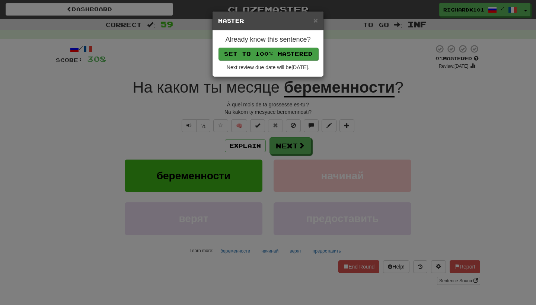
click at [285, 56] on button "Set to 100% Mastered" at bounding box center [269, 54] width 100 height 13
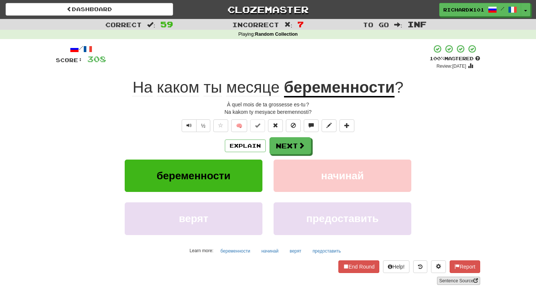
click at [459, 278] on link "Sentence Source" at bounding box center [458, 281] width 43 height 8
click at [350, 126] on button at bounding box center [347, 126] width 15 height 13
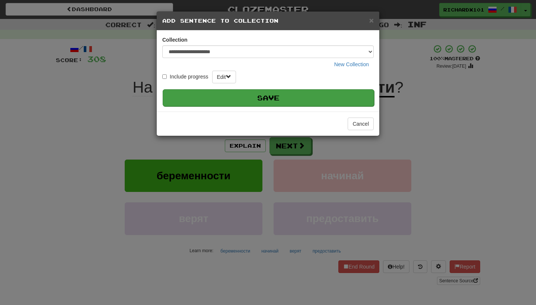
click at [335, 98] on button "Save" at bounding box center [269, 97] width 212 height 17
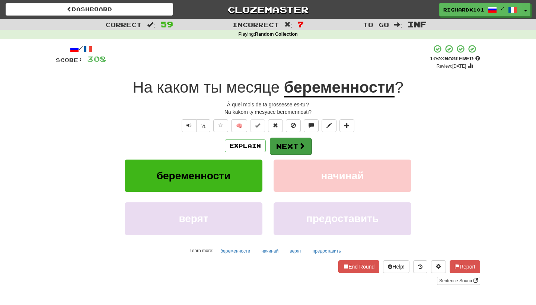
click at [288, 145] on button "Next" at bounding box center [291, 146] width 42 height 17
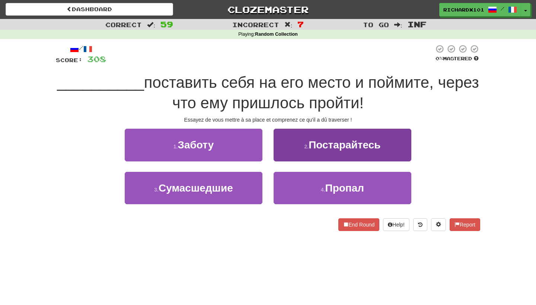
click at [316, 143] on span "Постарайтесь" at bounding box center [345, 145] width 72 height 12
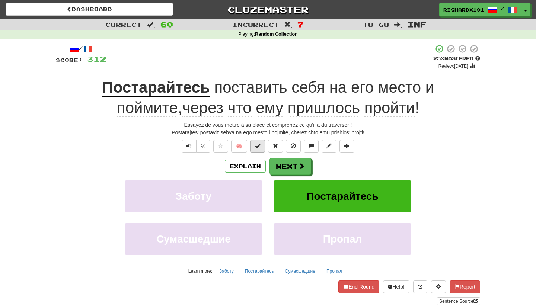
click at [262, 148] on button at bounding box center [257, 146] width 15 height 13
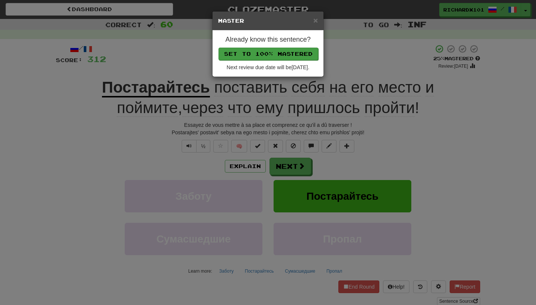
click at [284, 53] on button "Set to 100% Mastered" at bounding box center [269, 54] width 100 height 13
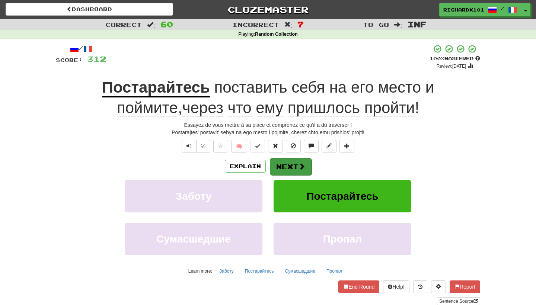
click at [287, 165] on button "Next" at bounding box center [291, 166] width 42 height 17
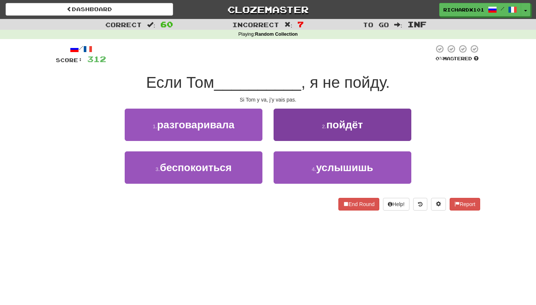
click at [309, 127] on button "2 . пойдёт" at bounding box center [343, 125] width 138 height 32
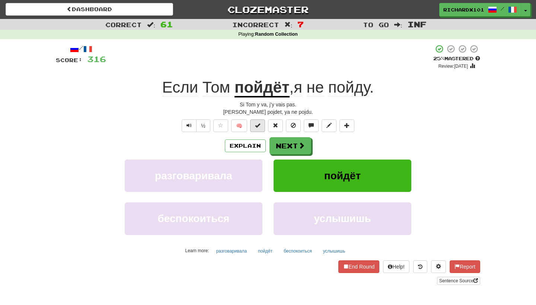
click at [260, 123] on span at bounding box center [257, 125] width 5 height 5
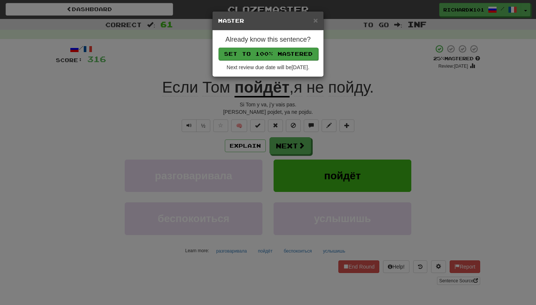
click at [288, 54] on button "Set to 100% Mastered" at bounding box center [269, 54] width 100 height 13
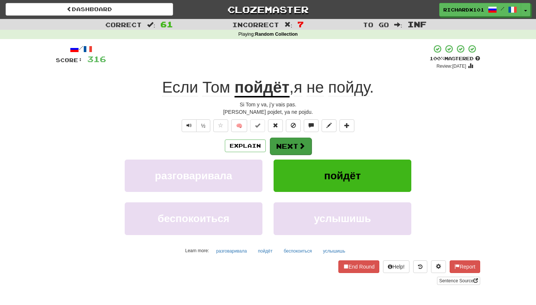
click at [285, 143] on button "Next" at bounding box center [291, 146] width 42 height 17
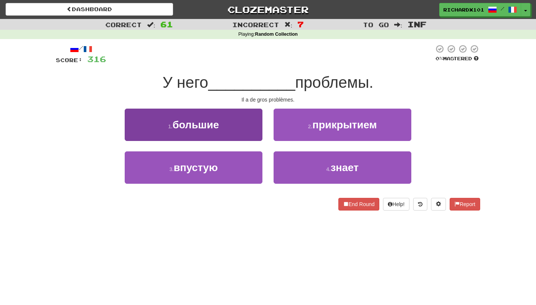
click at [241, 120] on button "1 . большие" at bounding box center [194, 125] width 138 height 32
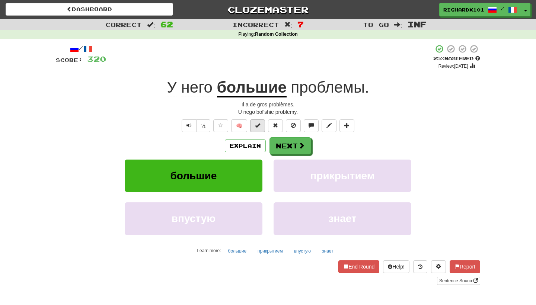
click at [259, 124] on span at bounding box center [257, 125] width 5 height 5
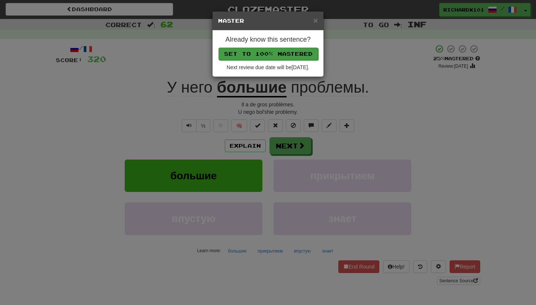
click at [276, 56] on button "Set to 100% Mastered" at bounding box center [269, 54] width 100 height 13
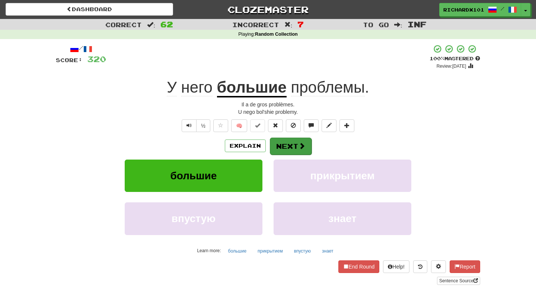
click at [279, 144] on button "Next" at bounding box center [291, 146] width 42 height 17
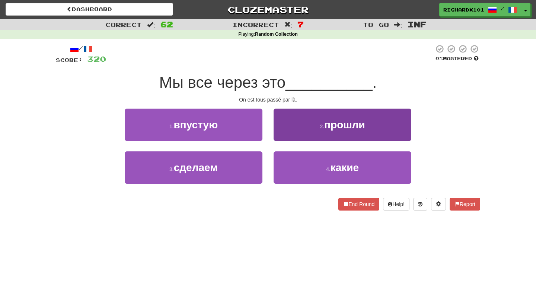
click at [308, 118] on button "2 . прошли" at bounding box center [343, 125] width 138 height 32
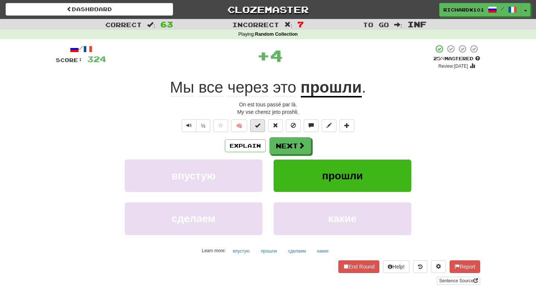
click at [262, 127] on button at bounding box center [257, 126] width 15 height 13
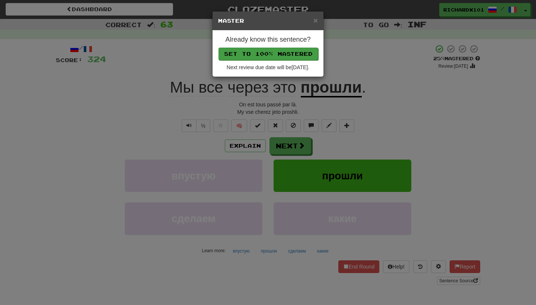
click at [288, 50] on button "Set to 100% Mastered" at bounding box center [269, 54] width 100 height 13
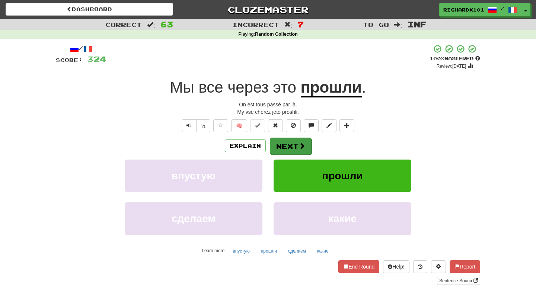
click at [291, 142] on button "Next" at bounding box center [291, 146] width 42 height 17
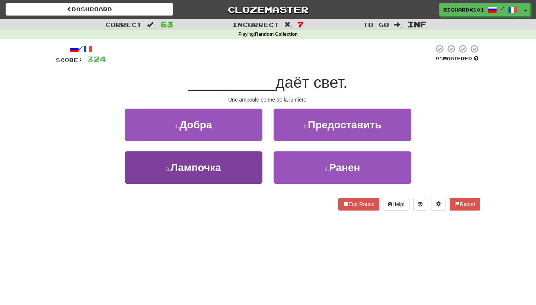
click at [241, 175] on button "3 . Лампочка" at bounding box center [194, 168] width 138 height 32
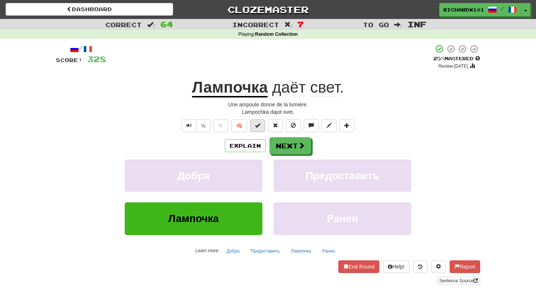
click at [260, 125] on span at bounding box center [257, 125] width 5 height 5
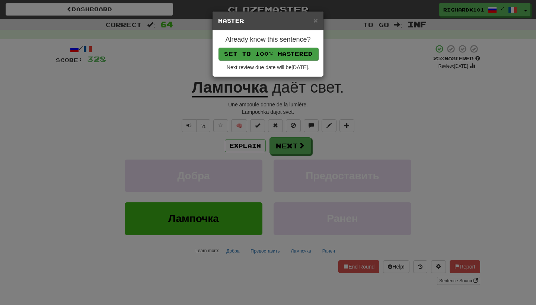
click at [273, 51] on button "Set to 100% Mastered" at bounding box center [269, 54] width 100 height 13
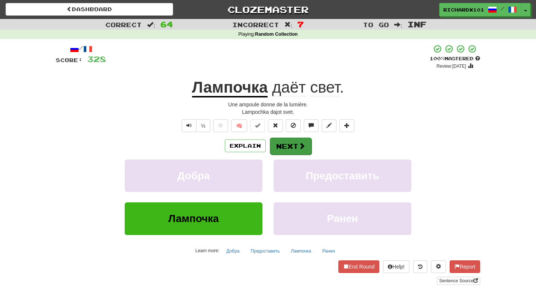
click at [282, 142] on button "Next" at bounding box center [291, 146] width 42 height 17
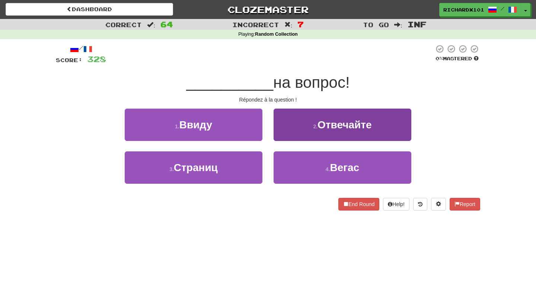
click at [298, 130] on button "2 . Отвечайте" at bounding box center [343, 125] width 138 height 32
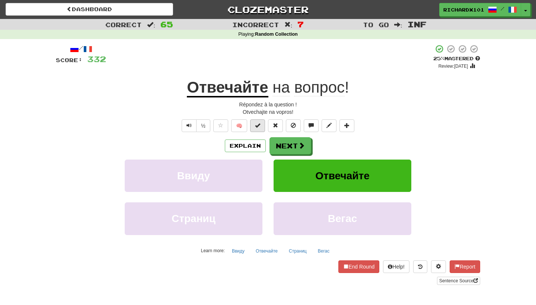
click at [262, 128] on button at bounding box center [257, 126] width 15 height 13
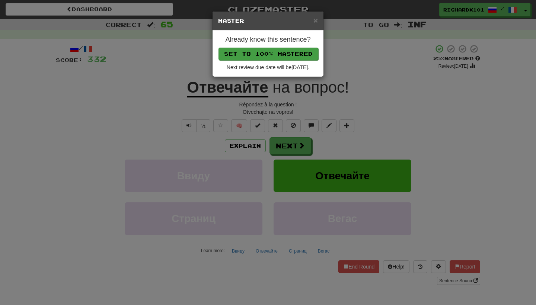
click at [275, 56] on button "Set to 100% Mastered" at bounding box center [269, 54] width 100 height 13
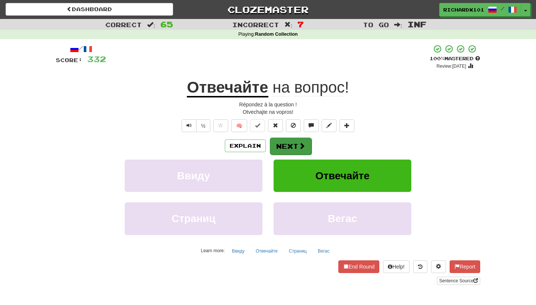
click at [299, 145] on span at bounding box center [302, 146] width 7 height 7
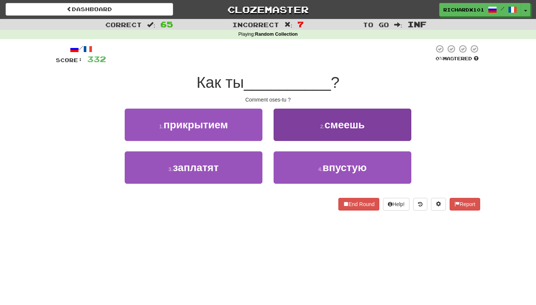
click at [311, 123] on button "2 . смеешь" at bounding box center [343, 125] width 138 height 32
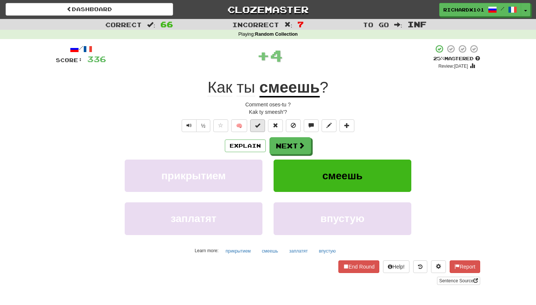
click at [260, 124] on span at bounding box center [257, 125] width 5 height 5
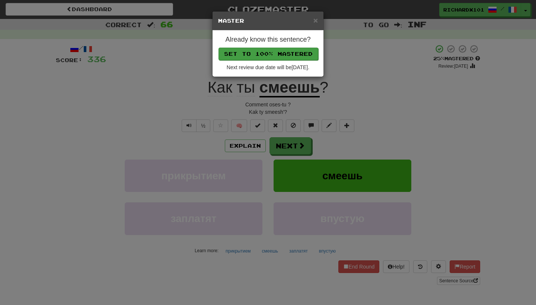
click at [279, 53] on button "Set to 100% Mastered" at bounding box center [269, 54] width 100 height 13
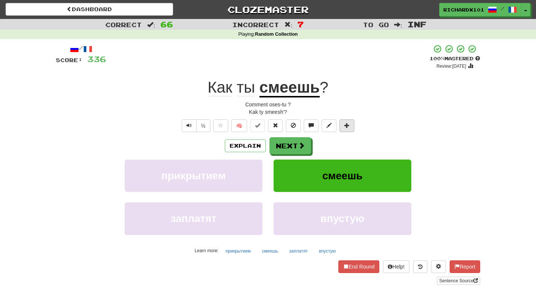
click at [351, 128] on button at bounding box center [347, 126] width 15 height 13
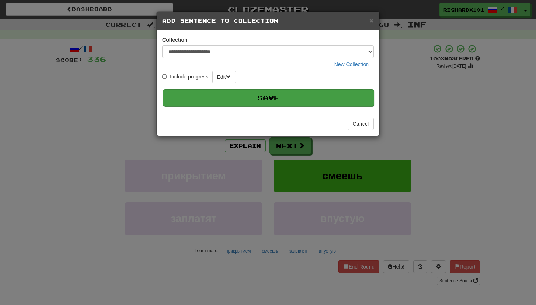
click at [340, 91] on button "Save" at bounding box center [269, 97] width 212 height 17
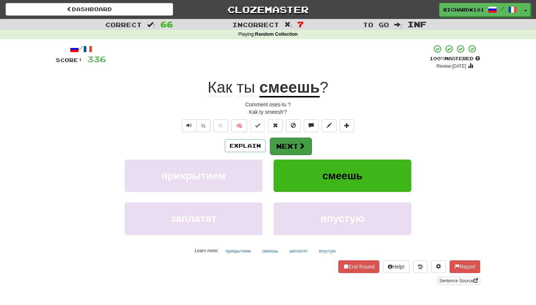
click at [306, 142] on button "Next" at bounding box center [291, 146] width 42 height 17
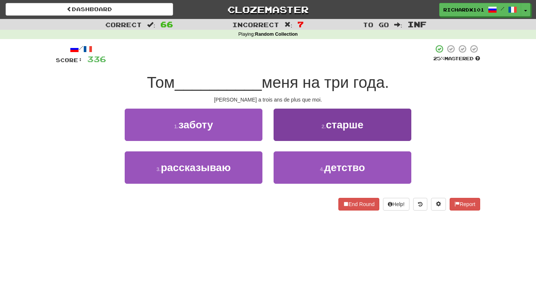
click at [318, 125] on button "2 . старше" at bounding box center [343, 125] width 138 height 32
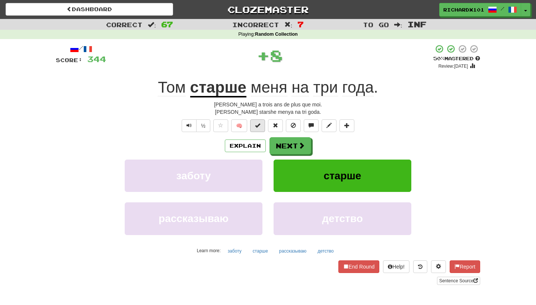
click at [262, 126] on button at bounding box center [257, 126] width 15 height 13
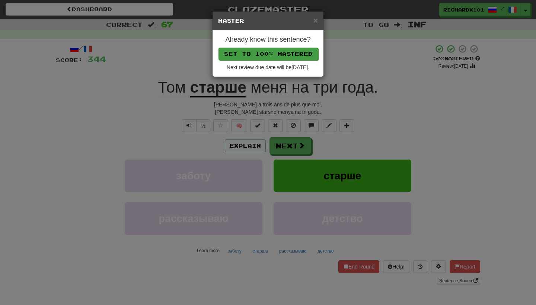
click at [289, 49] on button "Set to 100% Mastered" at bounding box center [269, 54] width 100 height 13
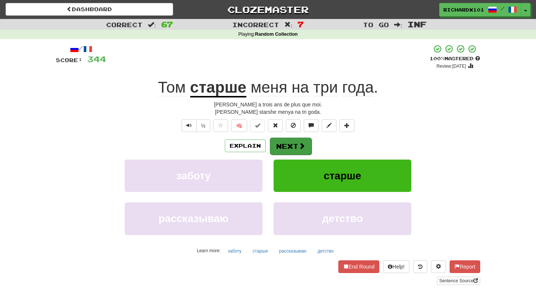
click at [294, 145] on button "Next" at bounding box center [291, 146] width 42 height 17
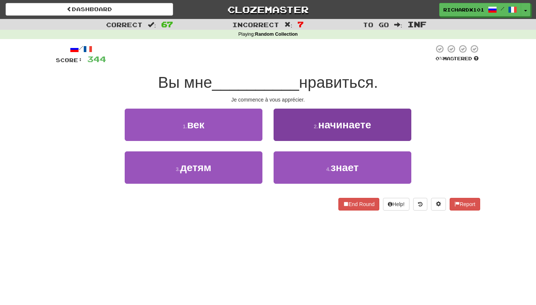
click at [311, 126] on button "2 . начинаете" at bounding box center [343, 125] width 138 height 32
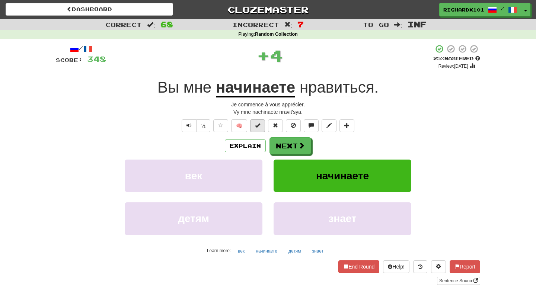
click at [256, 126] on span at bounding box center [257, 125] width 5 height 5
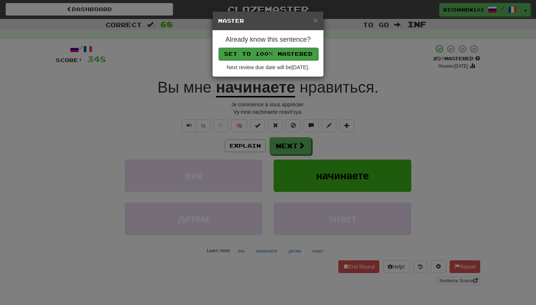
click at [280, 54] on button "Set to 100% Mastered" at bounding box center [269, 54] width 100 height 13
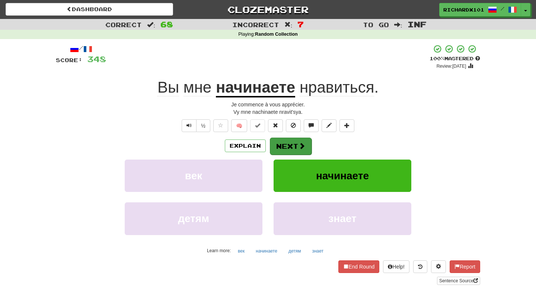
click at [282, 145] on button "Next" at bounding box center [291, 146] width 42 height 17
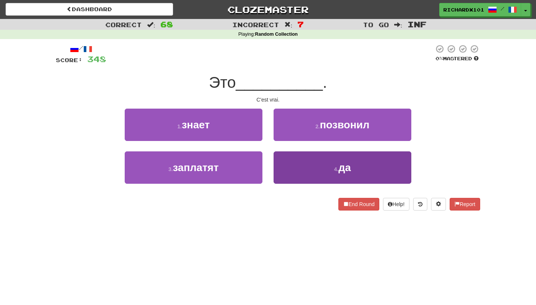
click at [288, 167] on button "4 . да" at bounding box center [343, 168] width 138 height 32
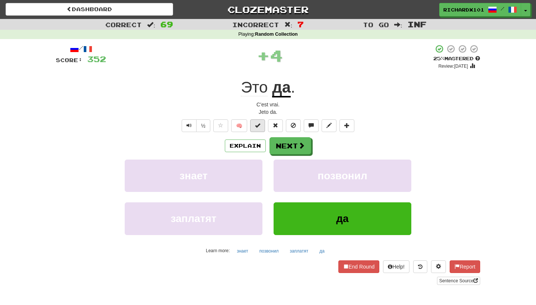
click at [259, 129] on button at bounding box center [257, 126] width 15 height 13
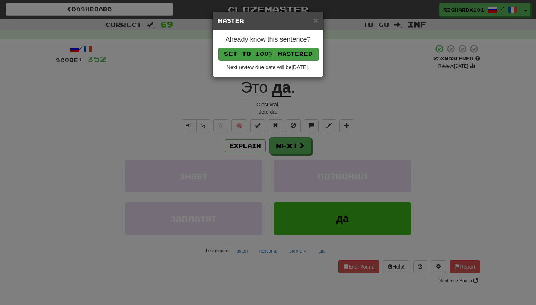
click at [289, 54] on button "Set to 100% Mastered" at bounding box center [269, 54] width 100 height 13
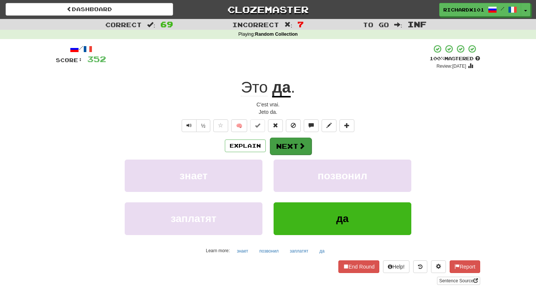
click at [286, 140] on button "Next" at bounding box center [291, 146] width 42 height 17
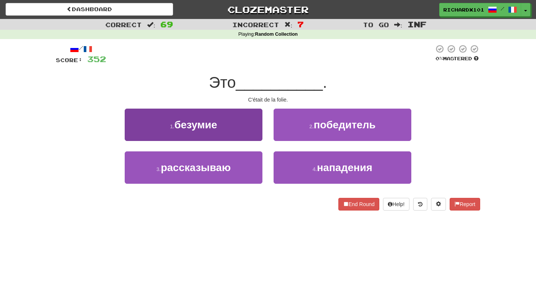
click at [253, 128] on button "1 . безумие" at bounding box center [194, 125] width 138 height 32
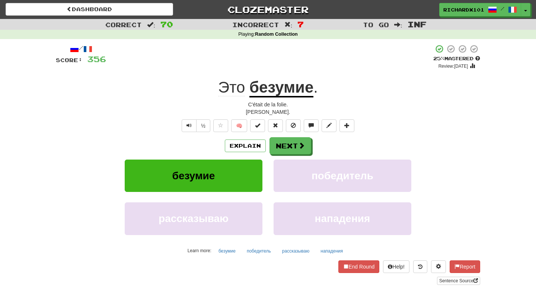
click at [253, 128] on button at bounding box center [257, 126] width 15 height 13
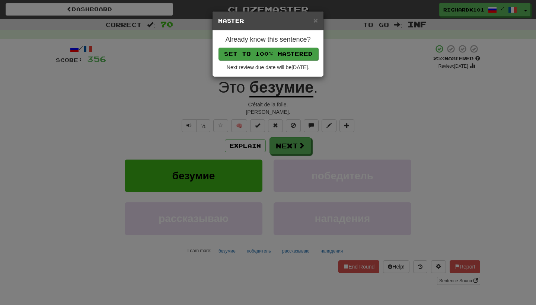
click at [283, 48] on button "Set to 100% Mastered" at bounding box center [269, 54] width 100 height 13
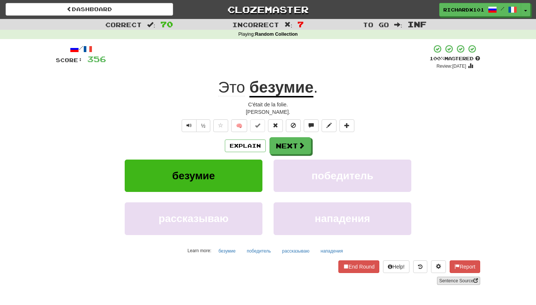
click at [449, 278] on link "Sentence Source" at bounding box center [458, 281] width 43 height 8
click at [358, 266] on button "End Round" at bounding box center [359, 267] width 41 height 13
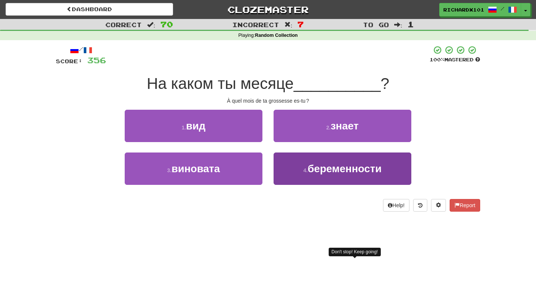
click at [352, 170] on span "беременности" at bounding box center [345, 169] width 74 height 12
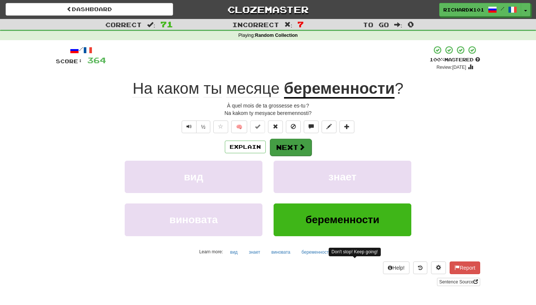
click at [294, 145] on button "Next" at bounding box center [291, 147] width 42 height 17
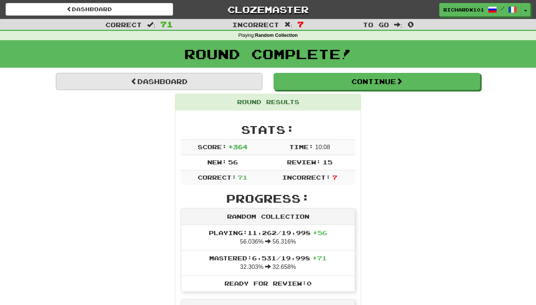
click at [214, 81] on link "Dashboard" at bounding box center [159, 81] width 207 height 17
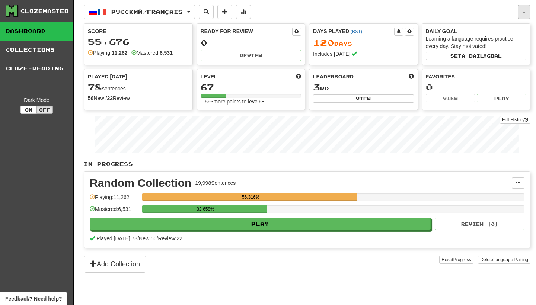
click at [522, 9] on button "button" at bounding box center [524, 12] width 13 height 14
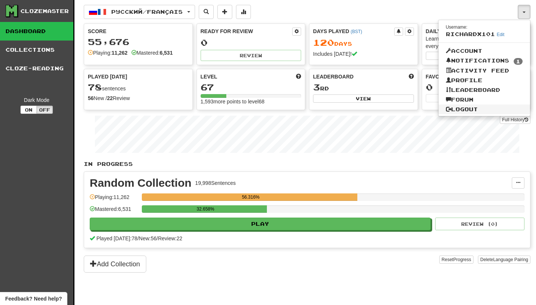
click at [490, 108] on link "Logout" at bounding box center [485, 110] width 92 height 10
